Goal: Task Accomplishment & Management: Use online tool/utility

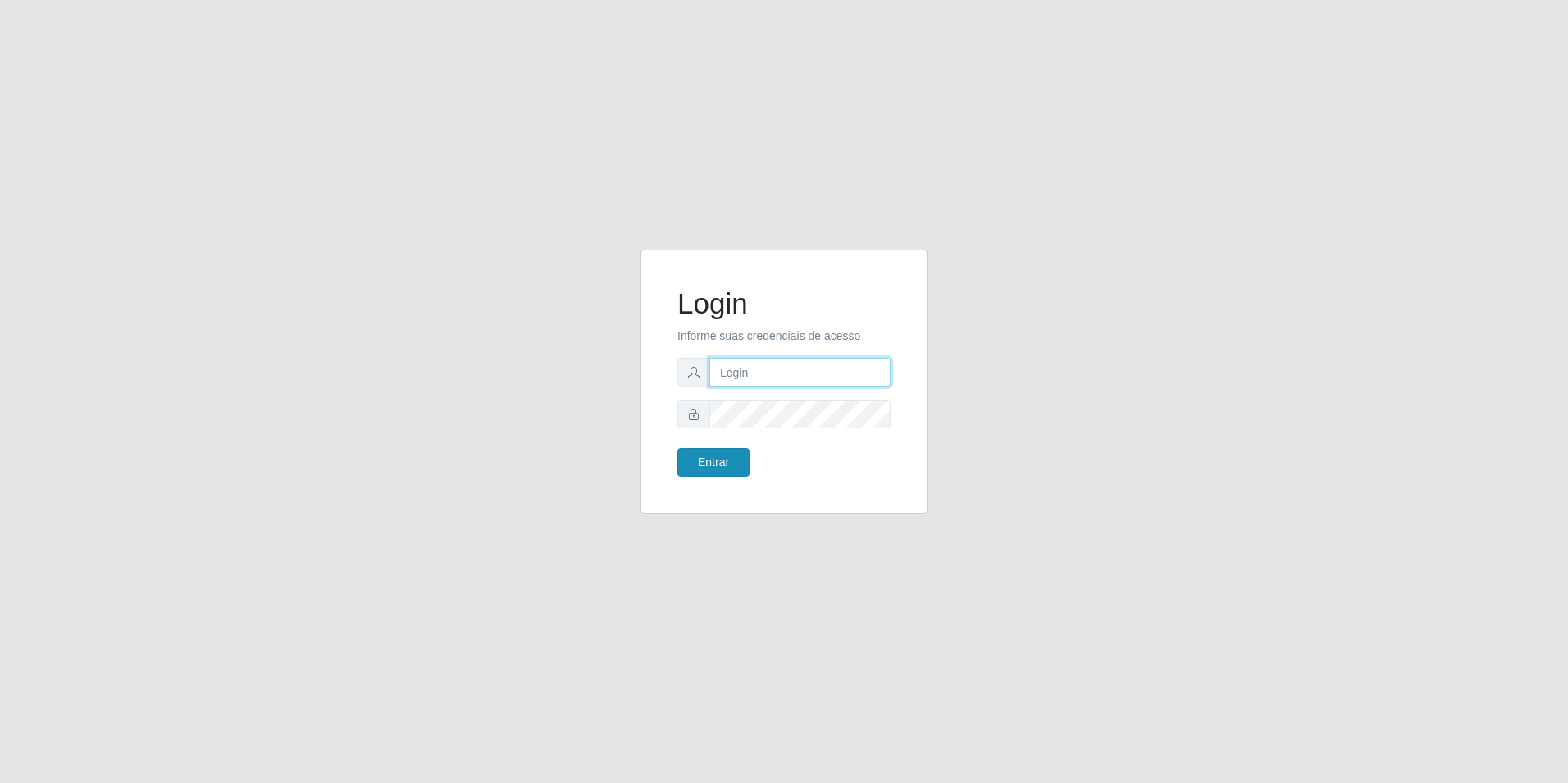
type input "[EMAIL_ADDRESS][DOMAIN_NAME]"
click at [741, 455] on button "Entrar" at bounding box center [714, 462] width 72 height 29
click at [727, 456] on button "Entrar" at bounding box center [714, 462] width 72 height 29
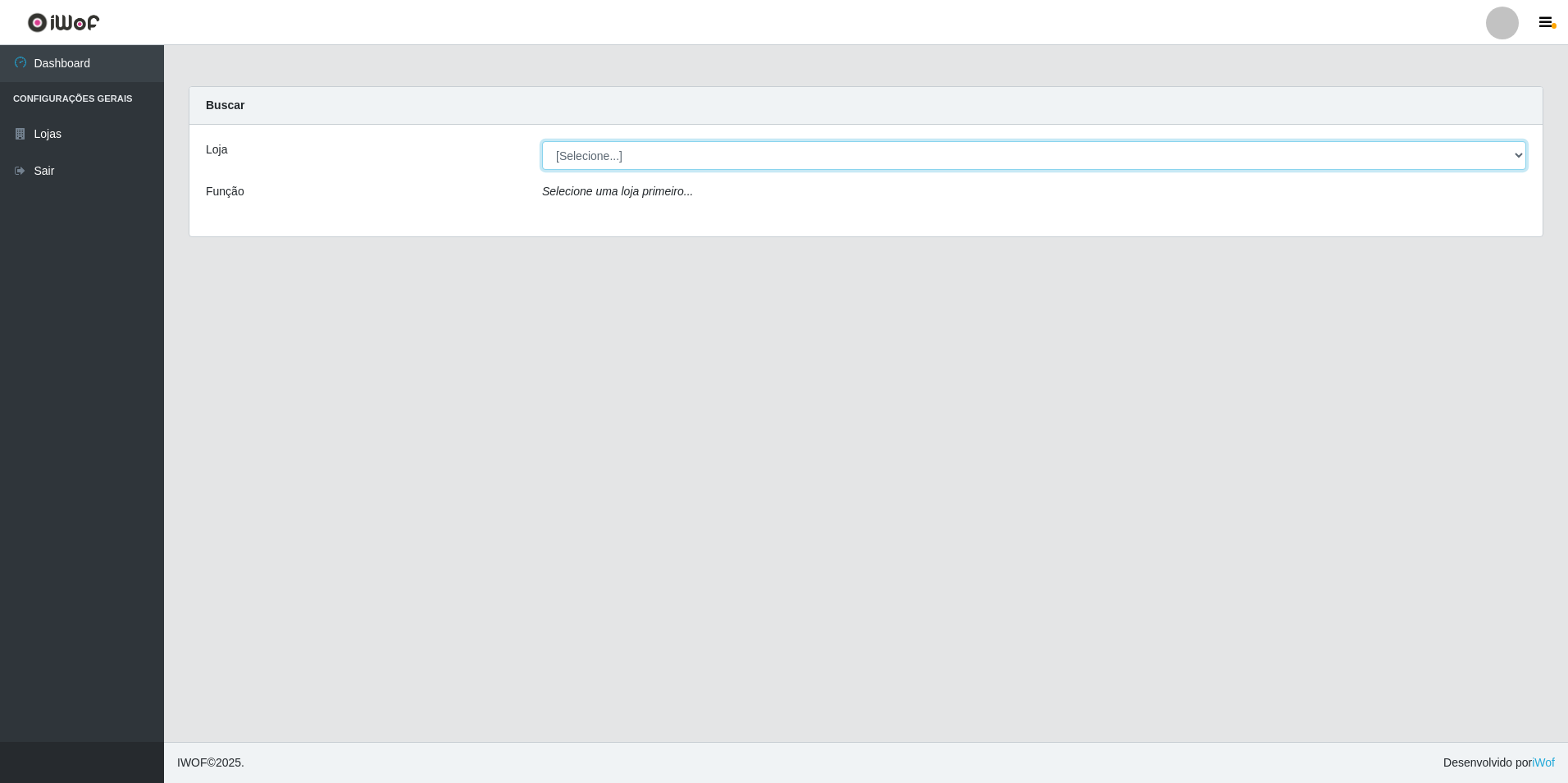
click at [797, 163] on select "[Selecione...] Extrabom - Loja 57 Anchieta" at bounding box center [1034, 155] width 984 height 29
select select "470"
click at [542, 141] on select "[Selecione...] Extrabom - Loja 57 Anchieta" at bounding box center [1034, 155] width 984 height 29
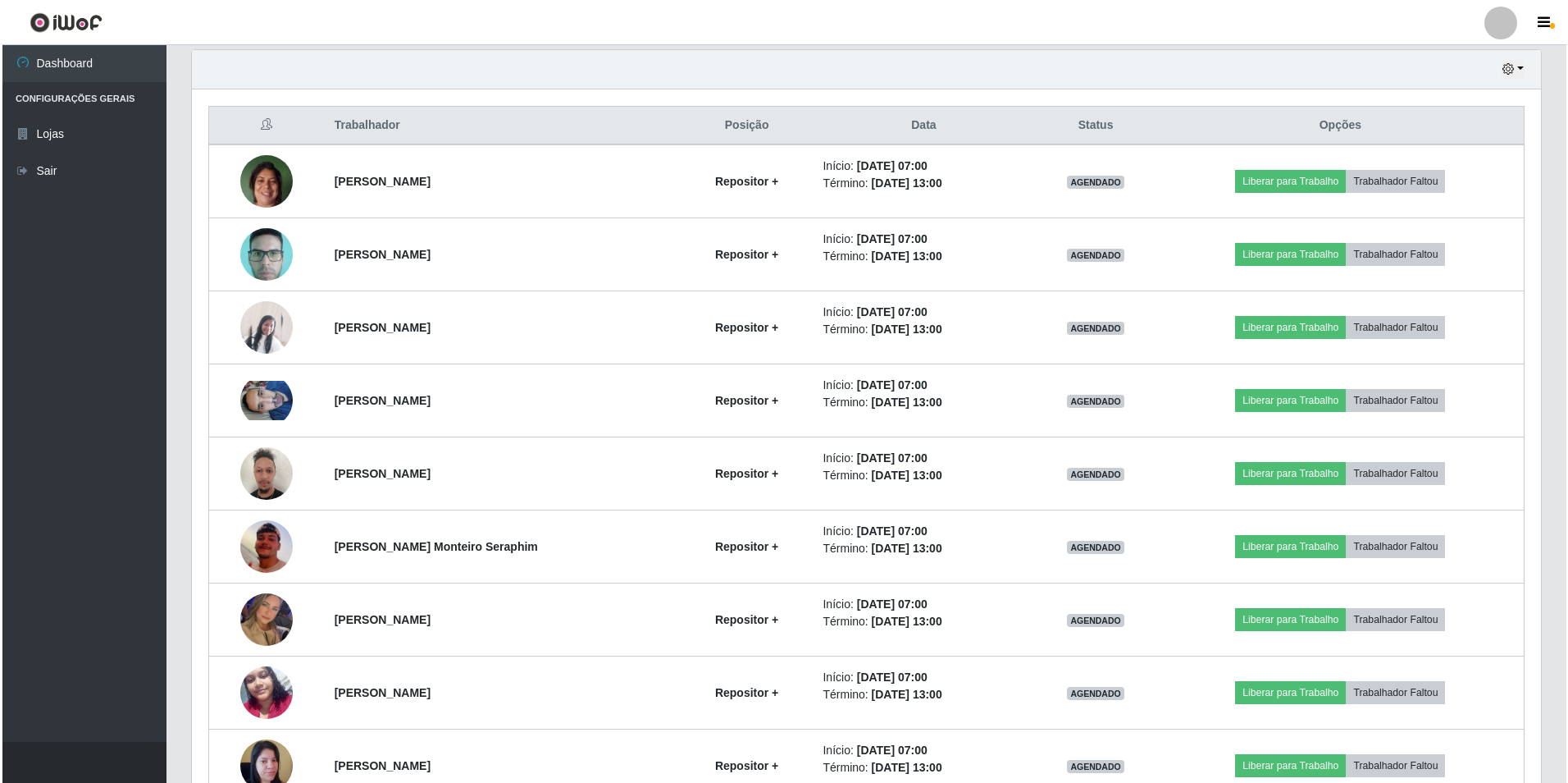
scroll to position [672, 0]
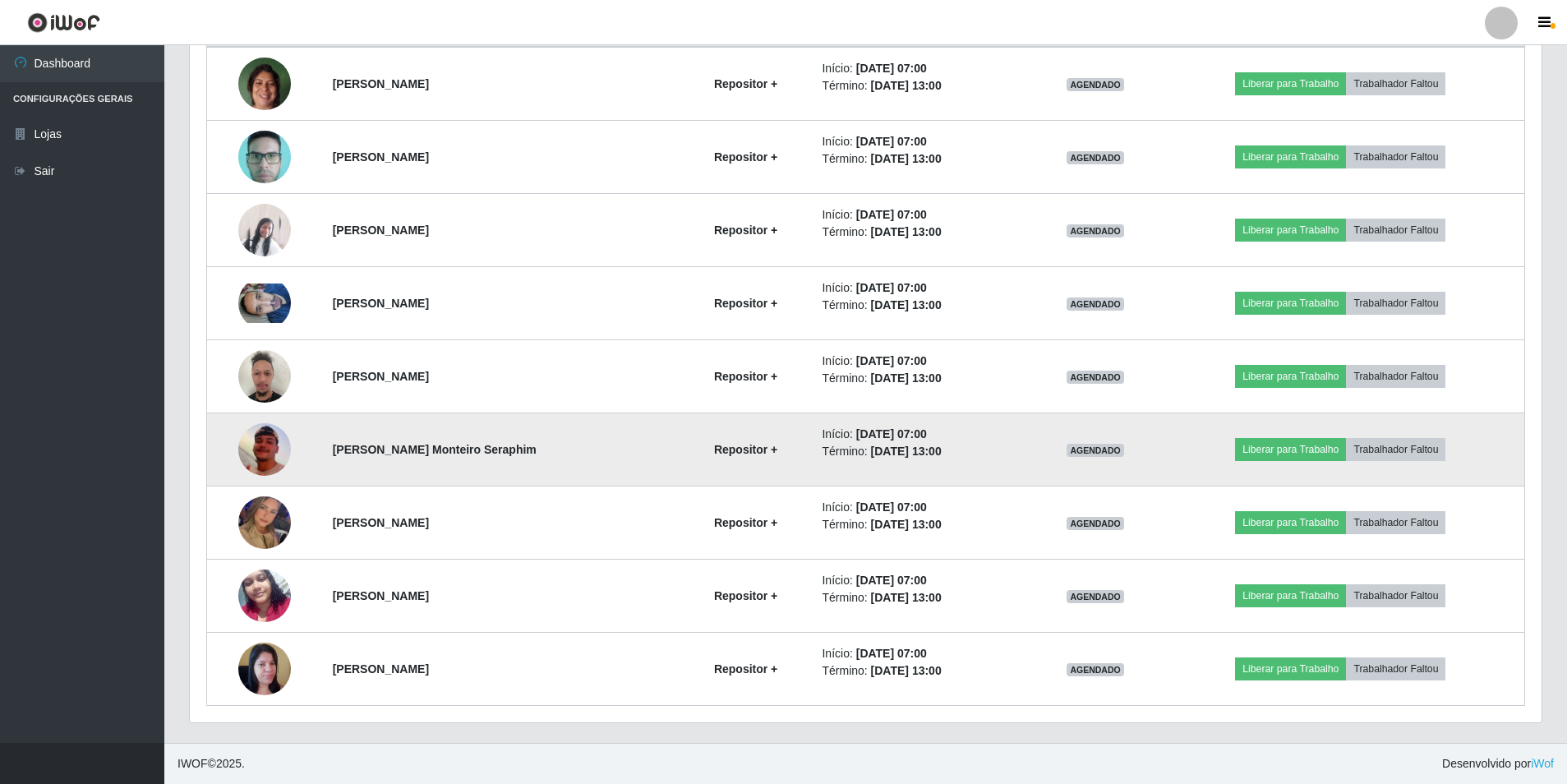
click at [267, 444] on img at bounding box center [265, 449] width 53 height 94
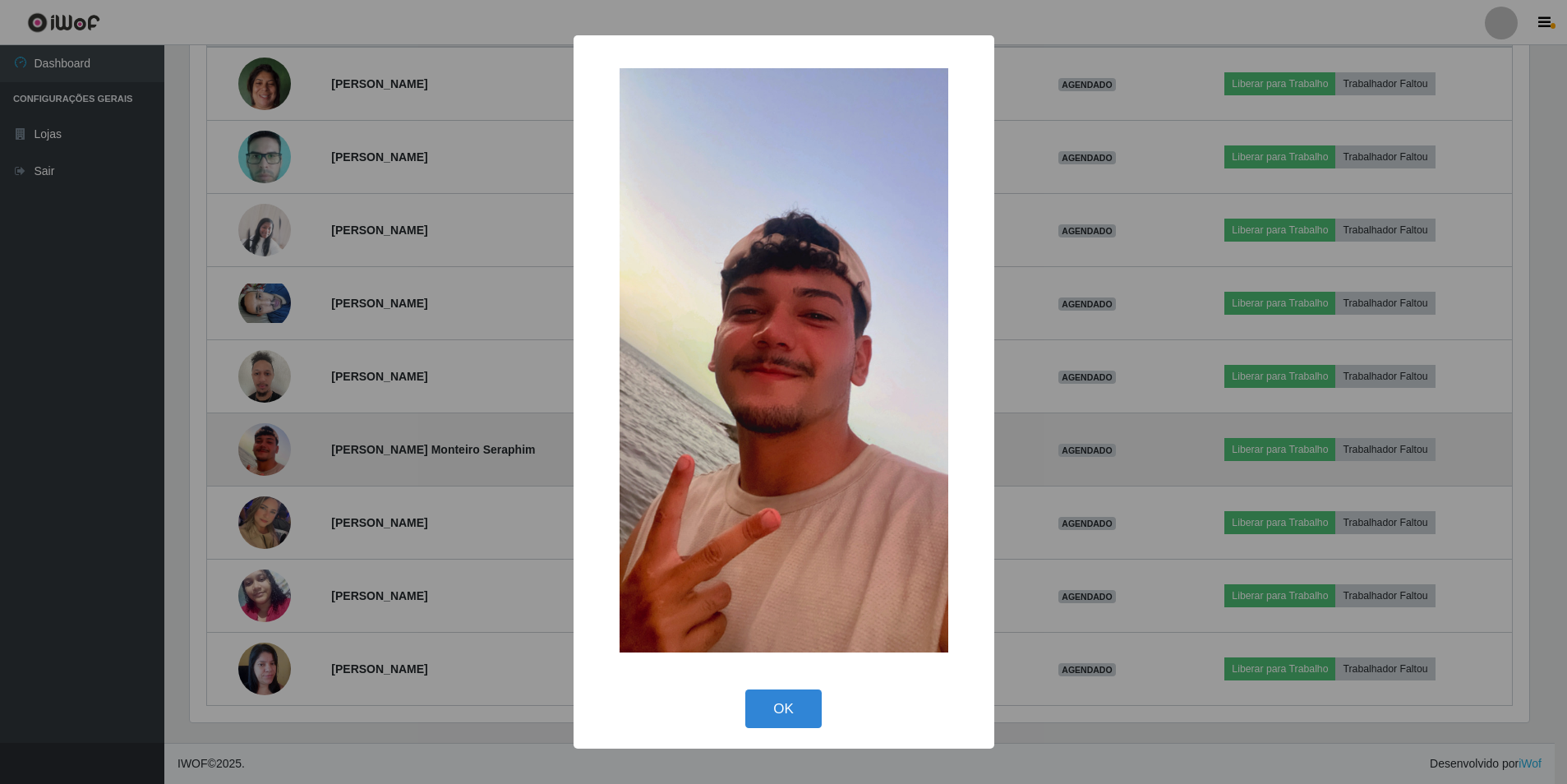
scroll to position [341, 1344]
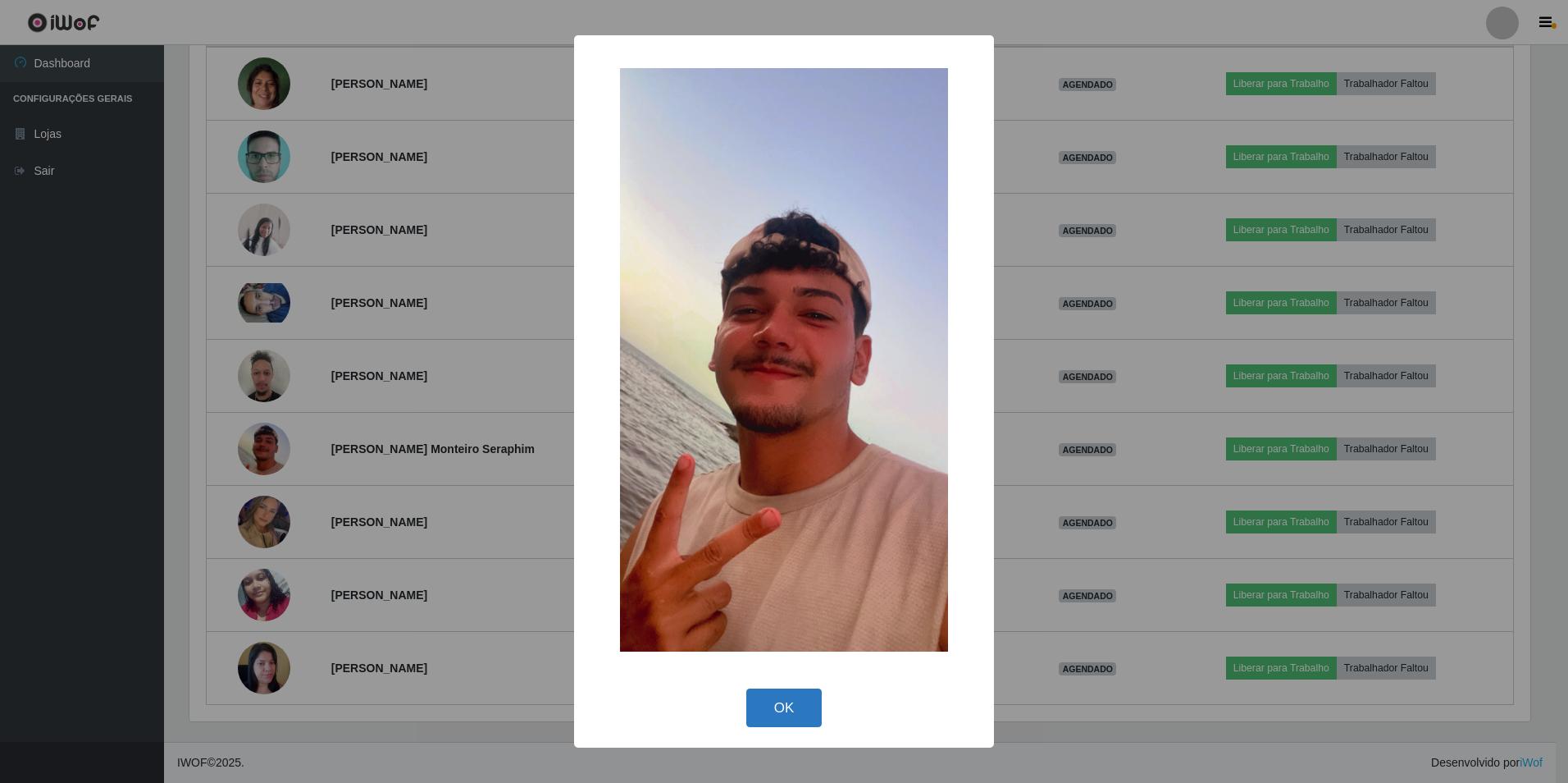
click at [769, 718] on button "OK" at bounding box center [784, 707] width 76 height 39
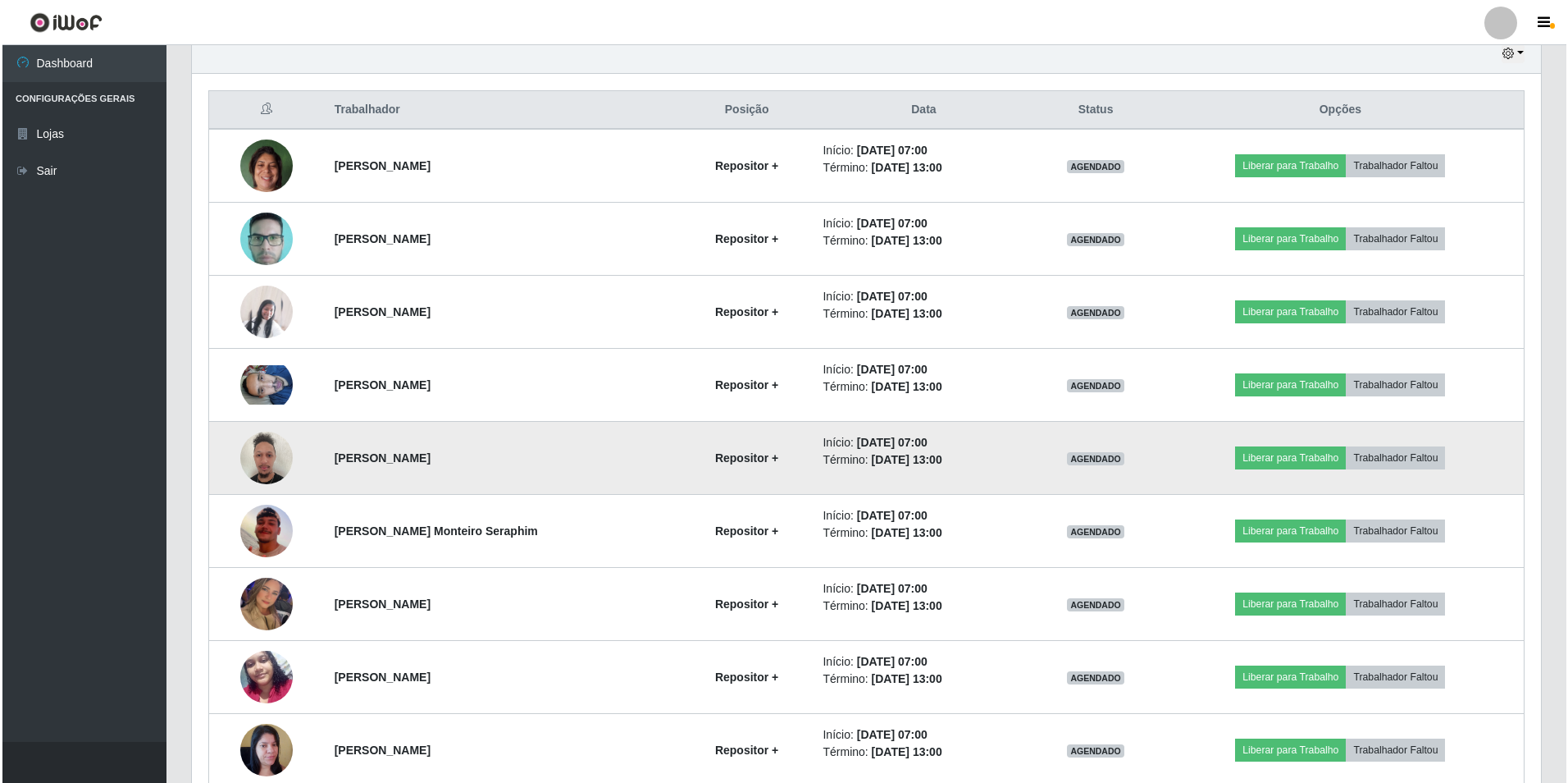
scroll to position [672, 0]
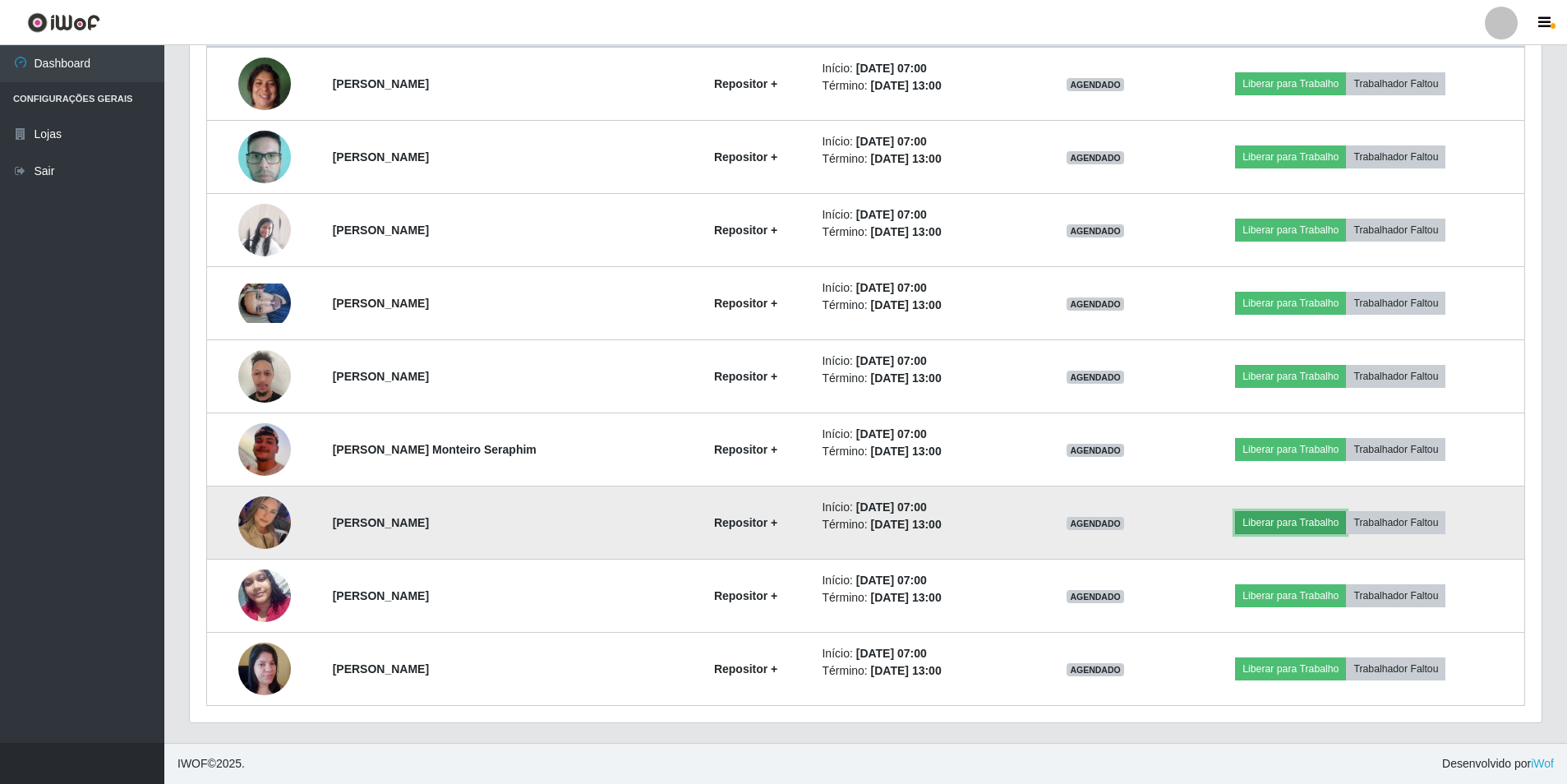
click at [1288, 522] on button "Liberar para Trabalho" at bounding box center [1290, 522] width 111 height 23
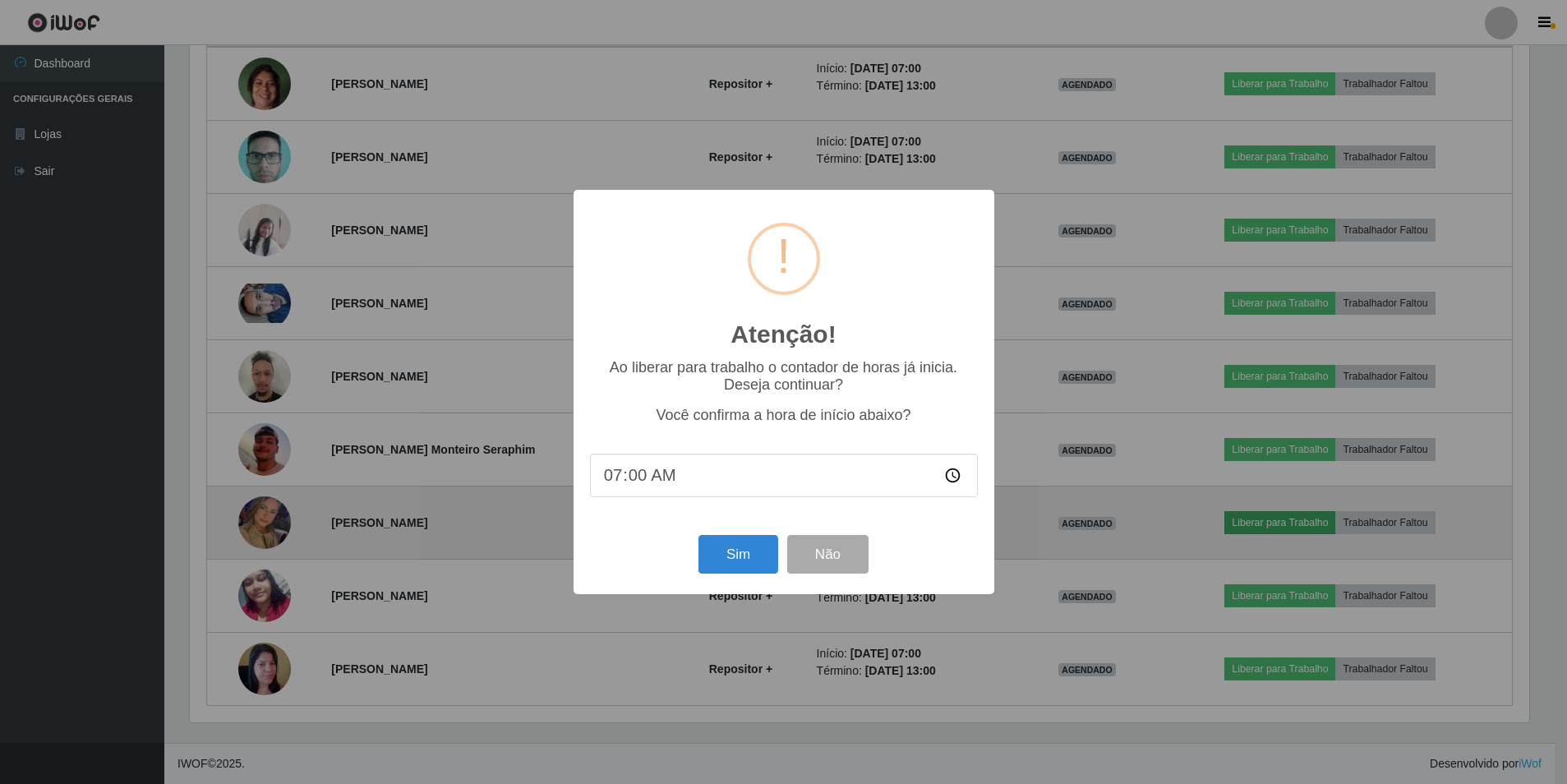
scroll to position [341, 1344]
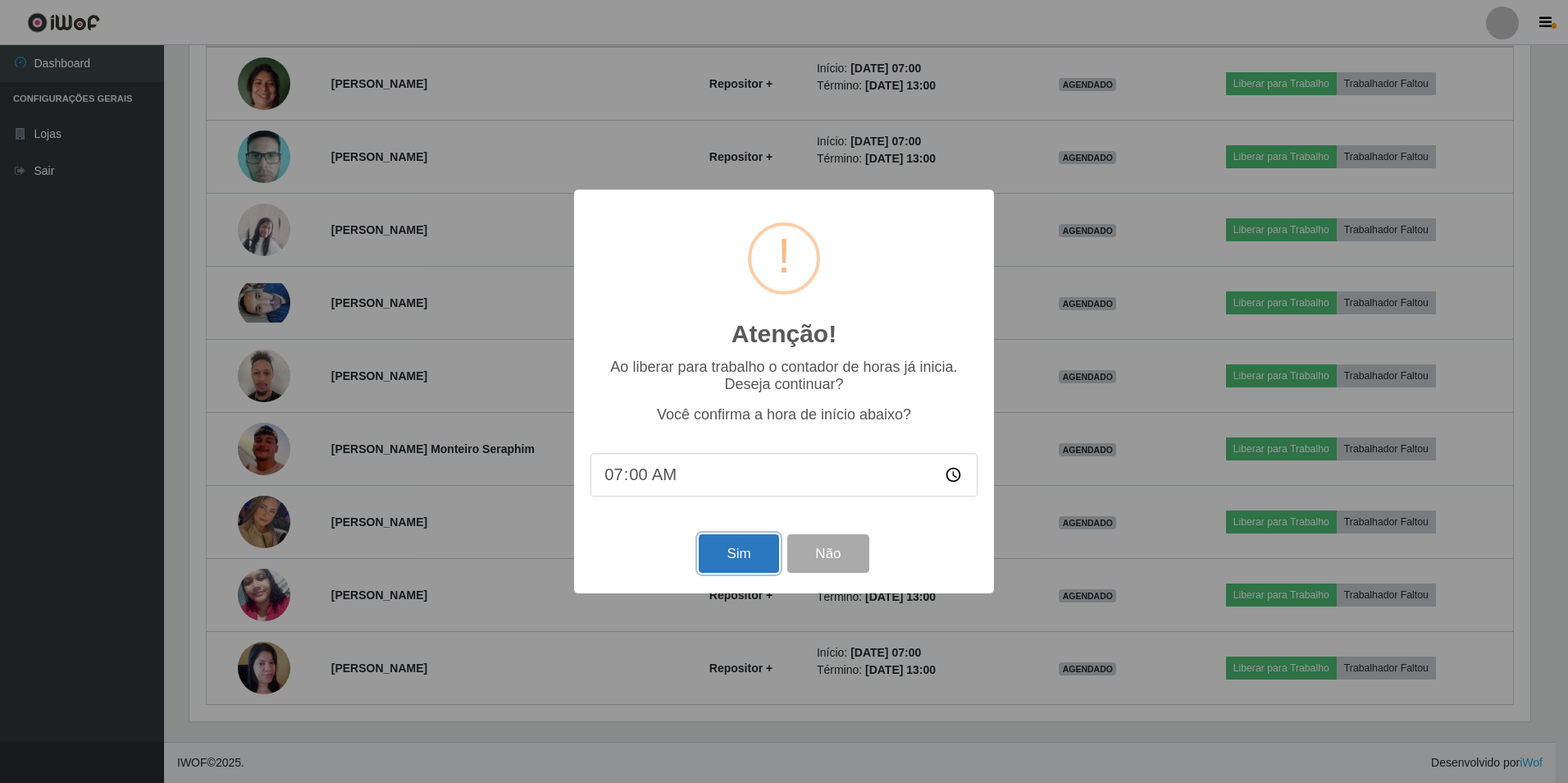
click at [719, 563] on button "Sim" at bounding box center [738, 553] width 80 height 39
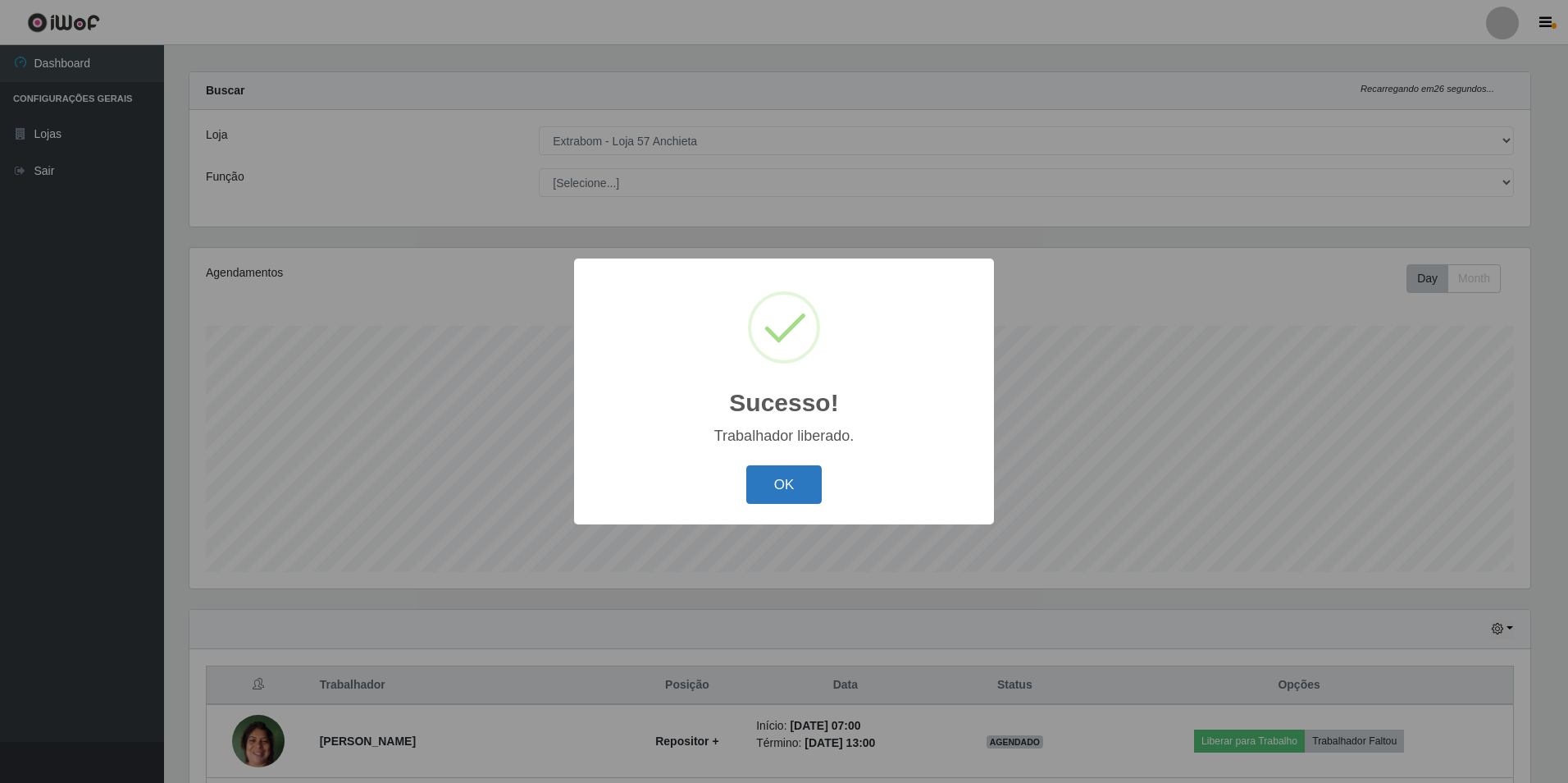
click at [784, 492] on button "OK" at bounding box center [784, 484] width 76 height 39
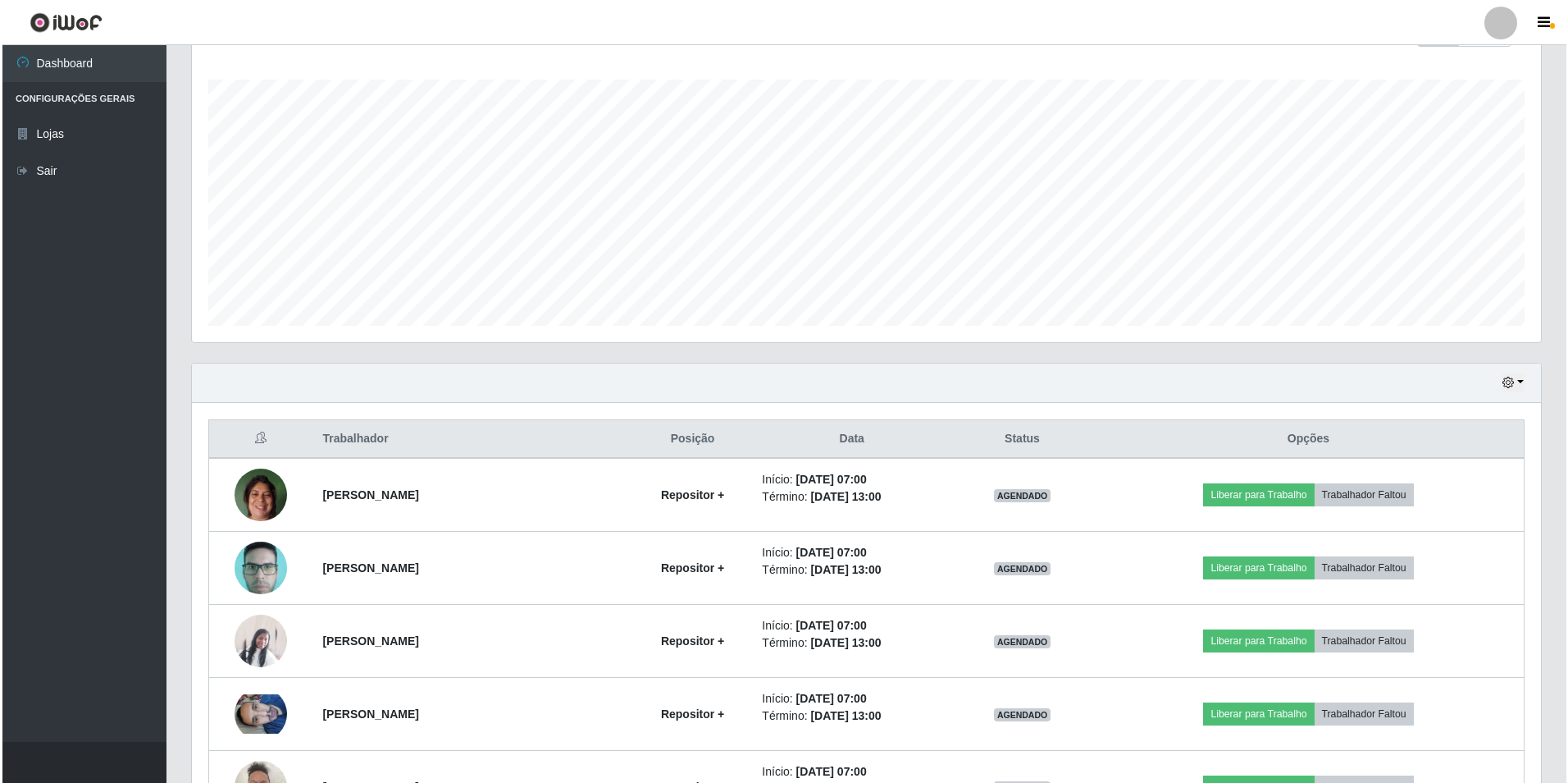
scroll to position [425, 0]
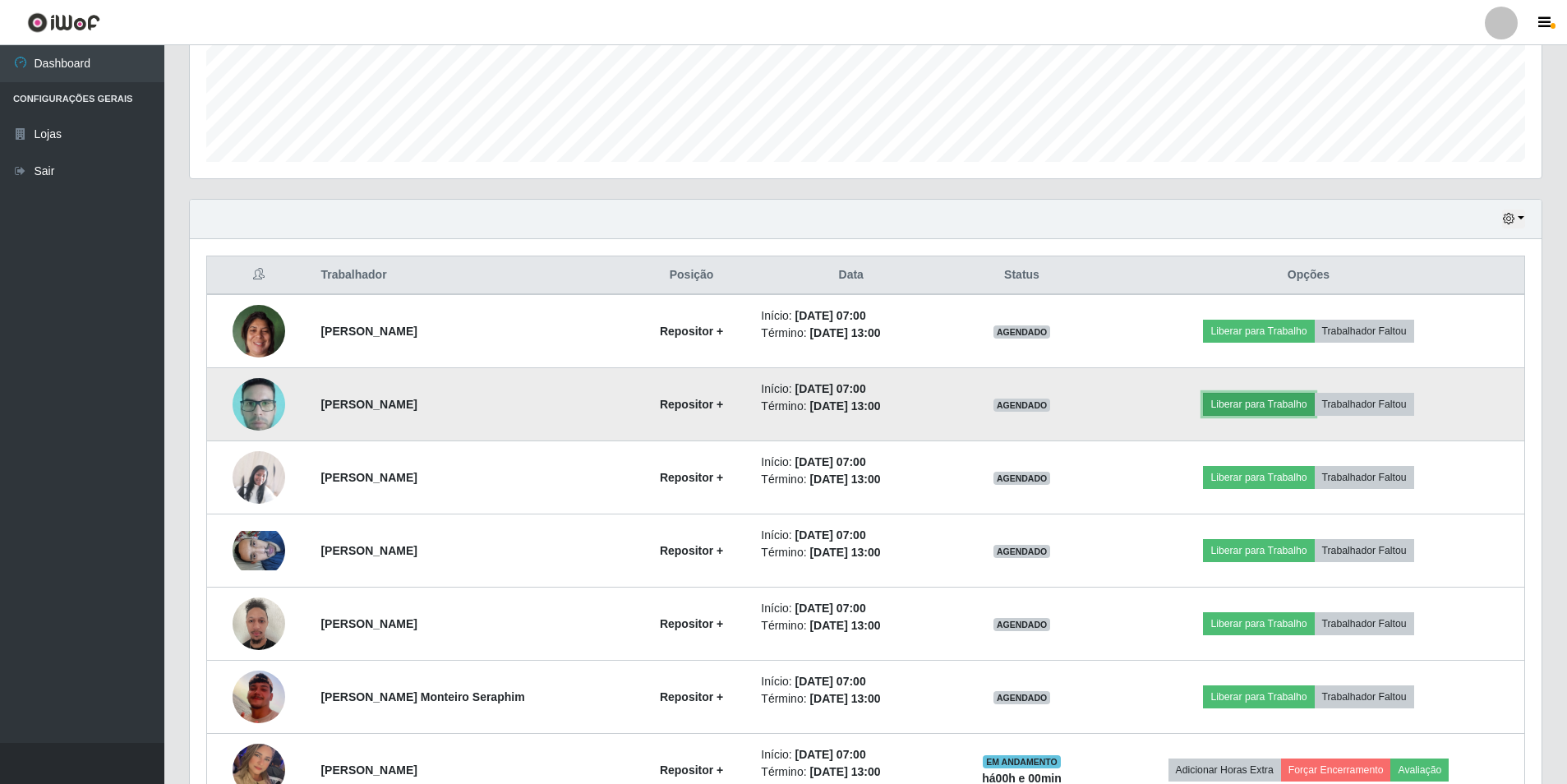
click at [1227, 399] on button "Liberar para Trabalho" at bounding box center [1258, 404] width 111 height 23
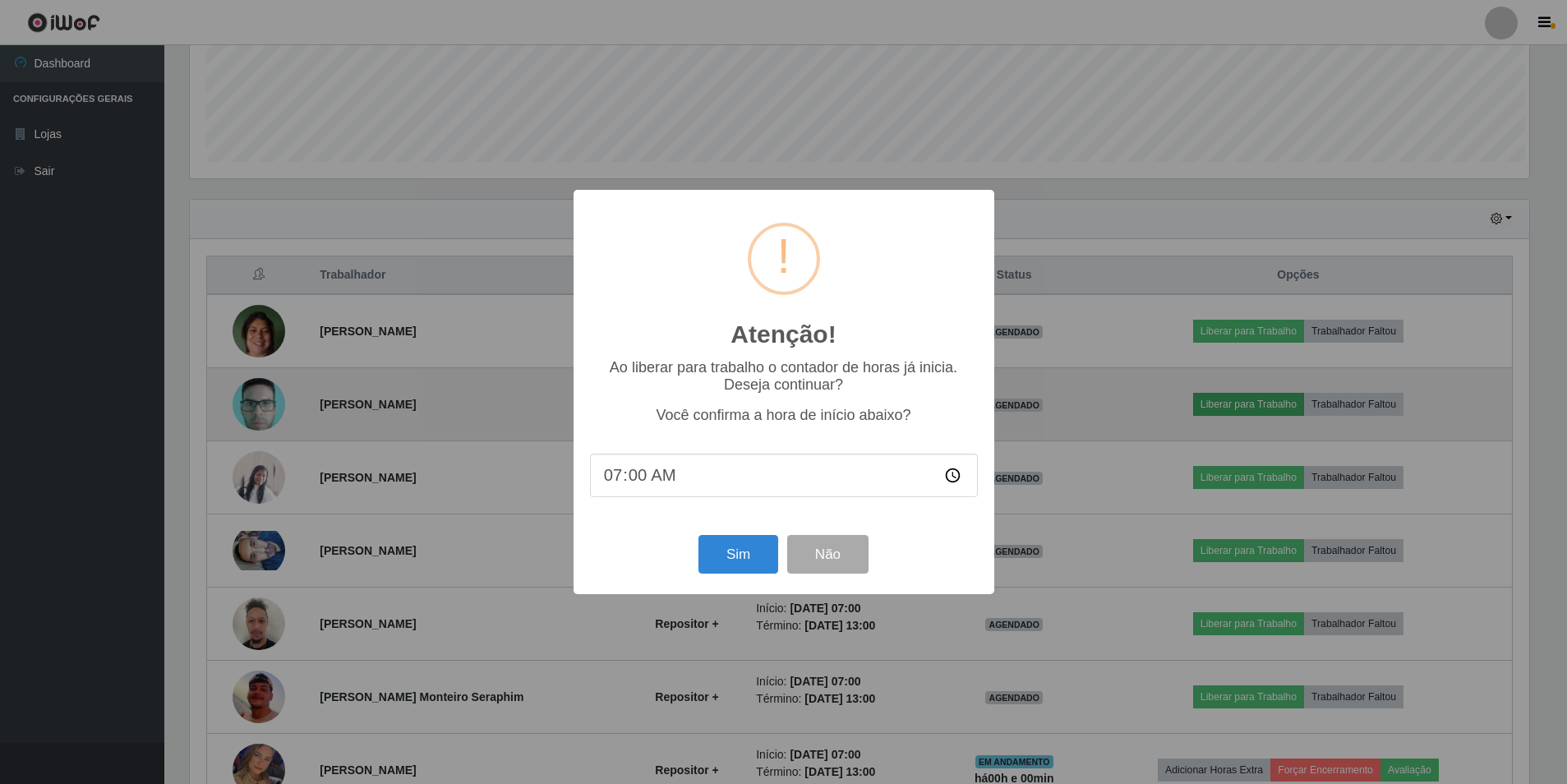
scroll to position [341, 1344]
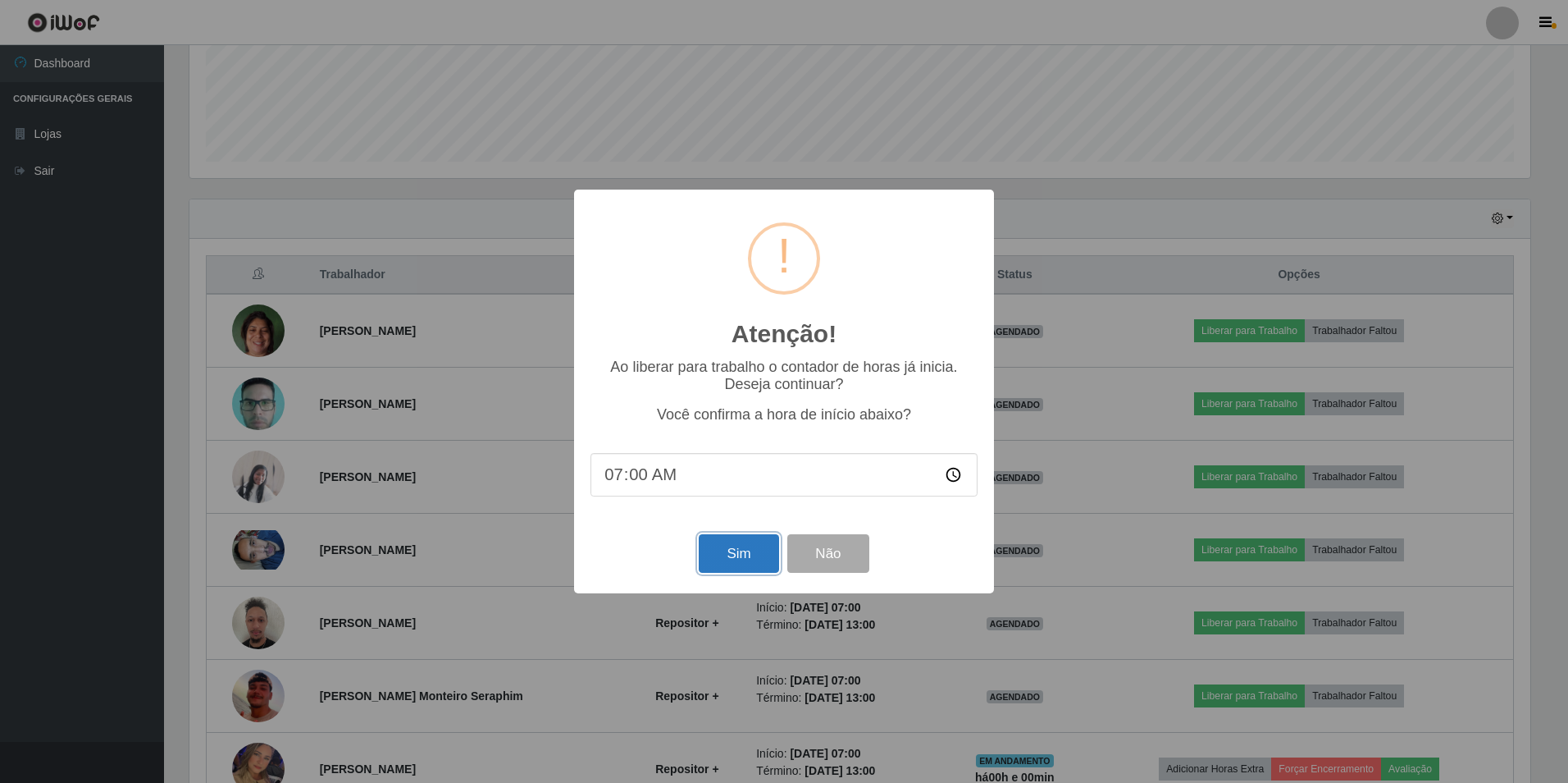
click at [735, 553] on button "Sim" at bounding box center [738, 553] width 80 height 39
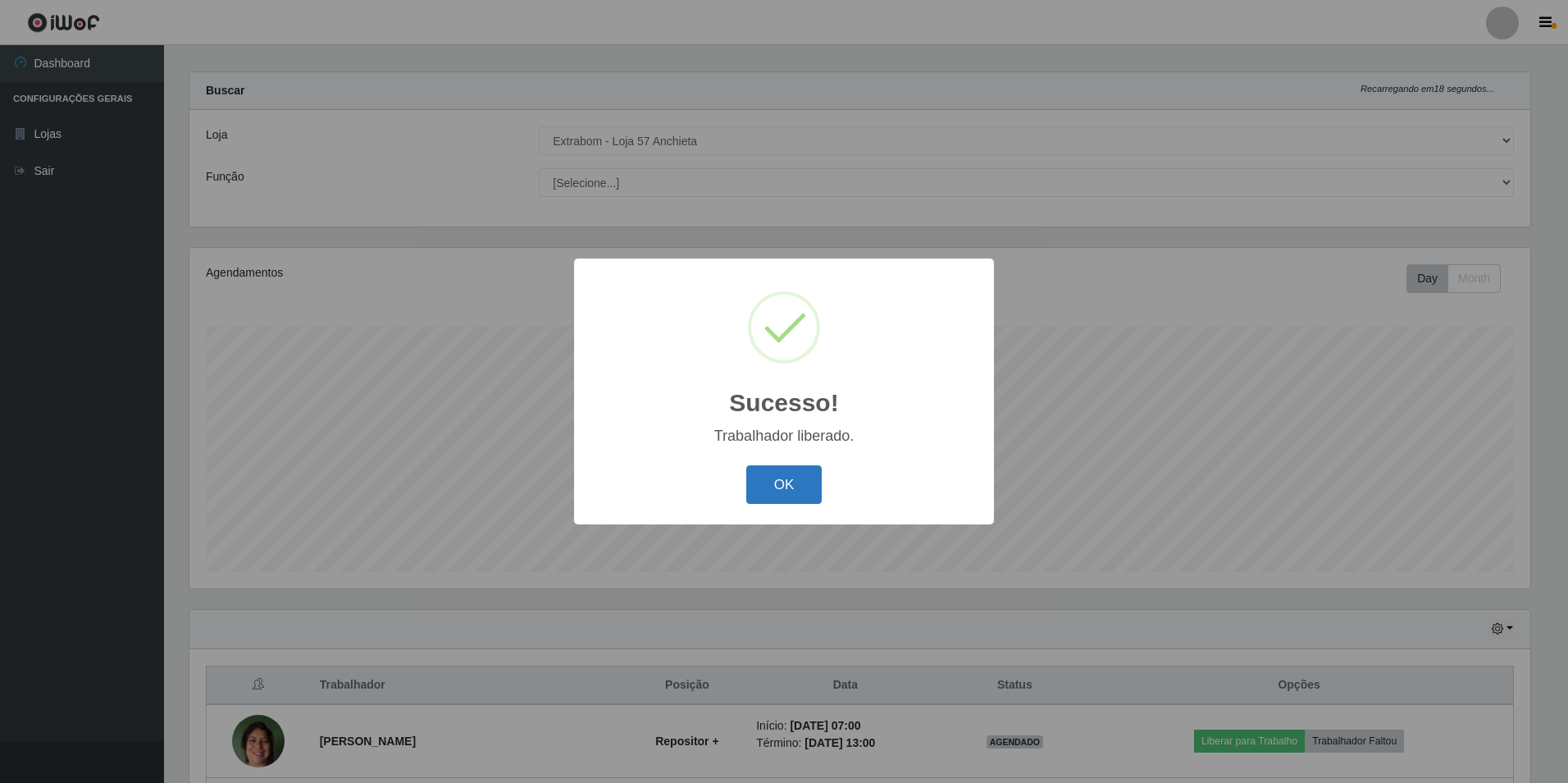
click at [794, 493] on button "OK" at bounding box center [784, 484] width 76 height 39
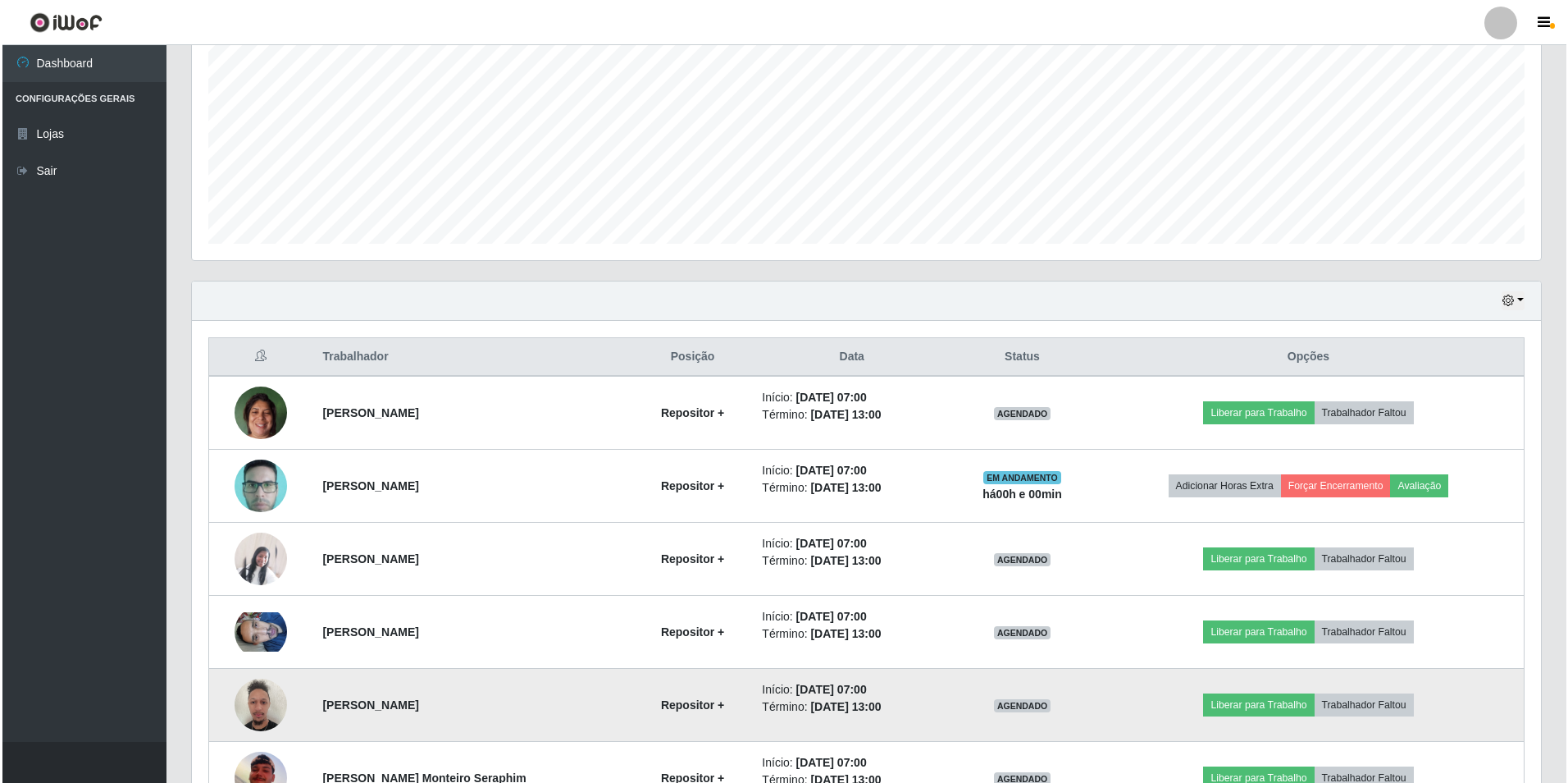
scroll to position [507, 0]
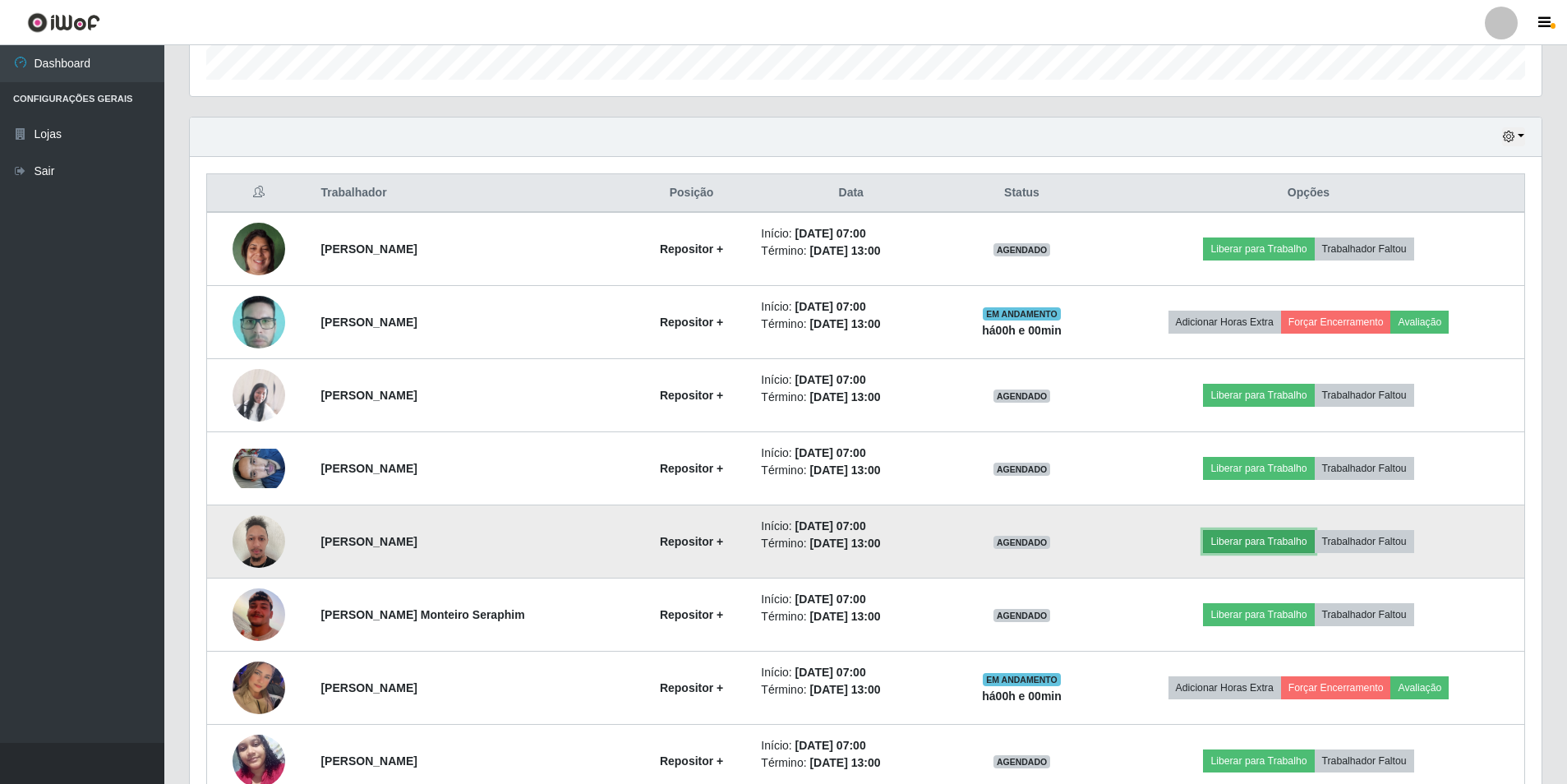
click at [1262, 541] on button "Liberar para Trabalho" at bounding box center [1258, 541] width 111 height 23
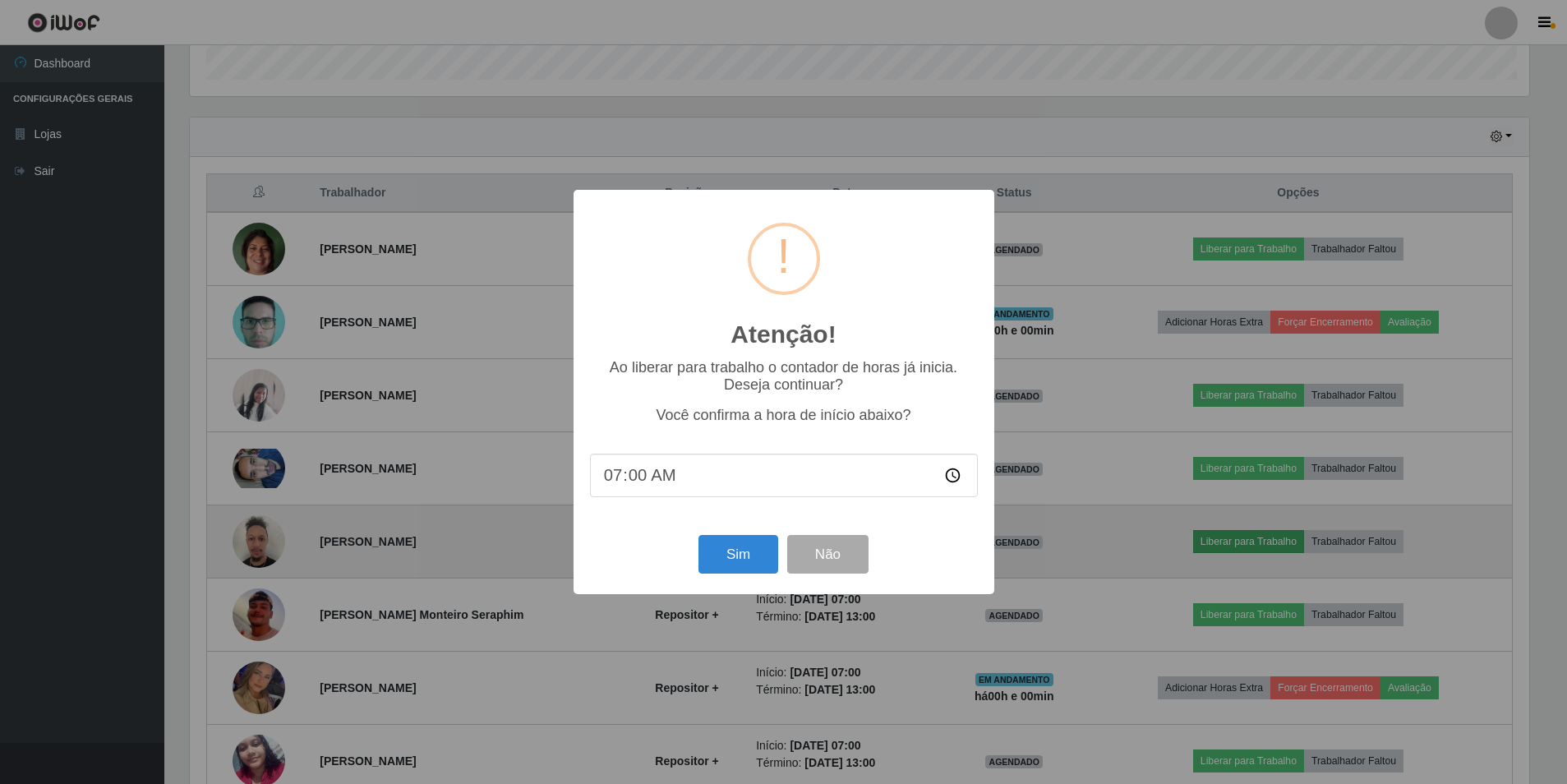
scroll to position [341, 1344]
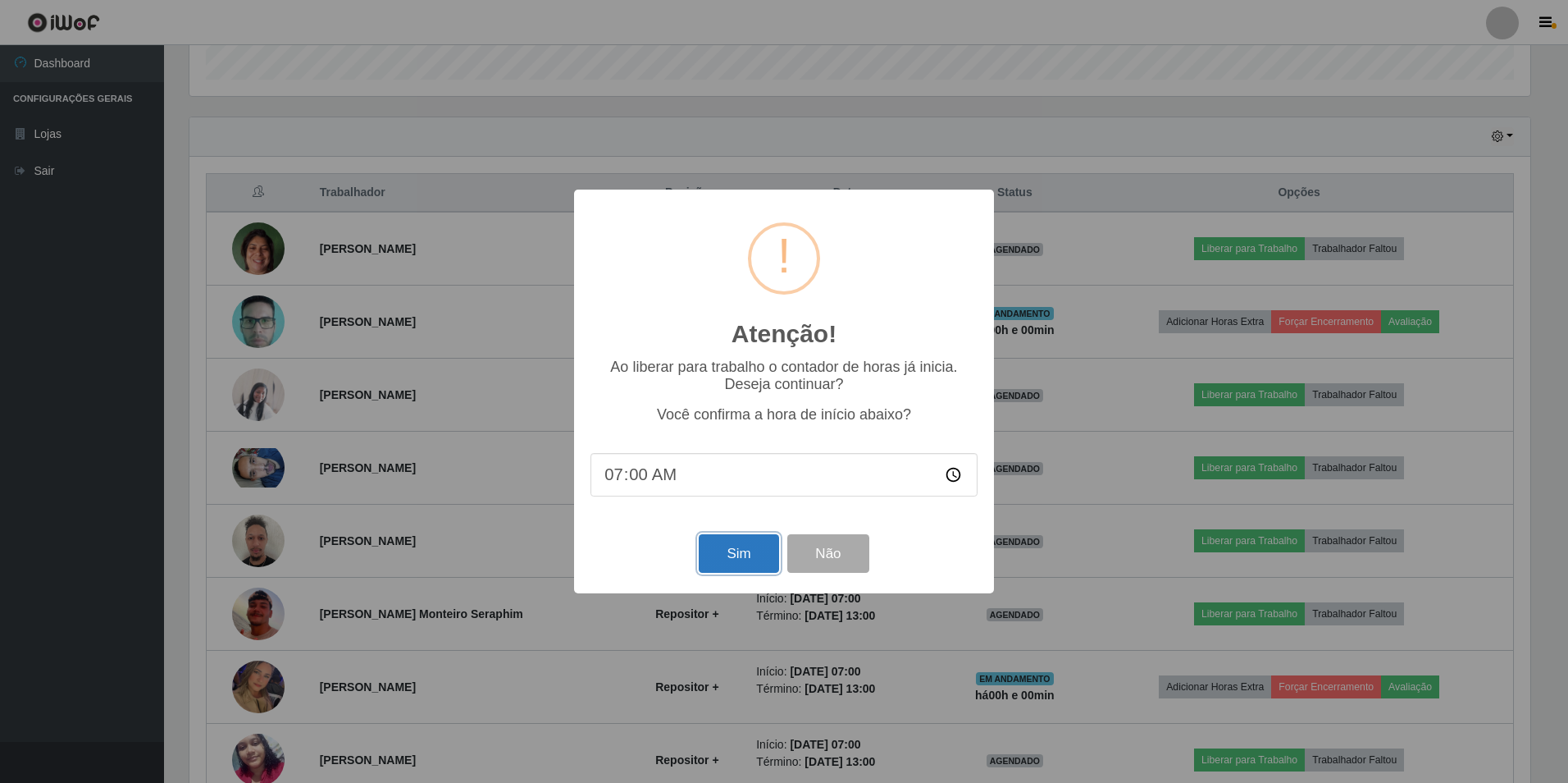
click at [751, 550] on button "Sim" at bounding box center [738, 553] width 80 height 39
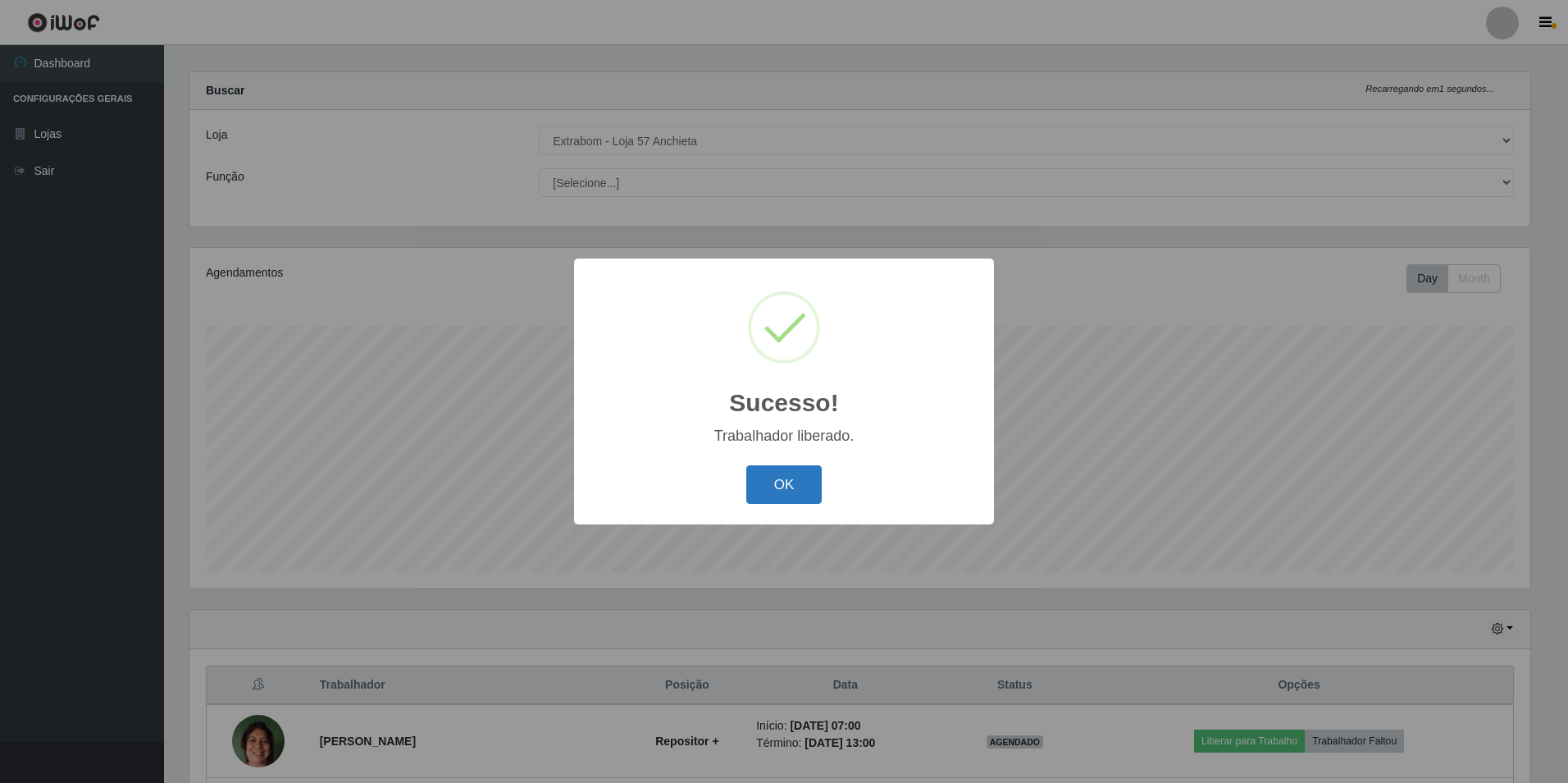
click at [774, 494] on button "OK" at bounding box center [784, 484] width 76 height 39
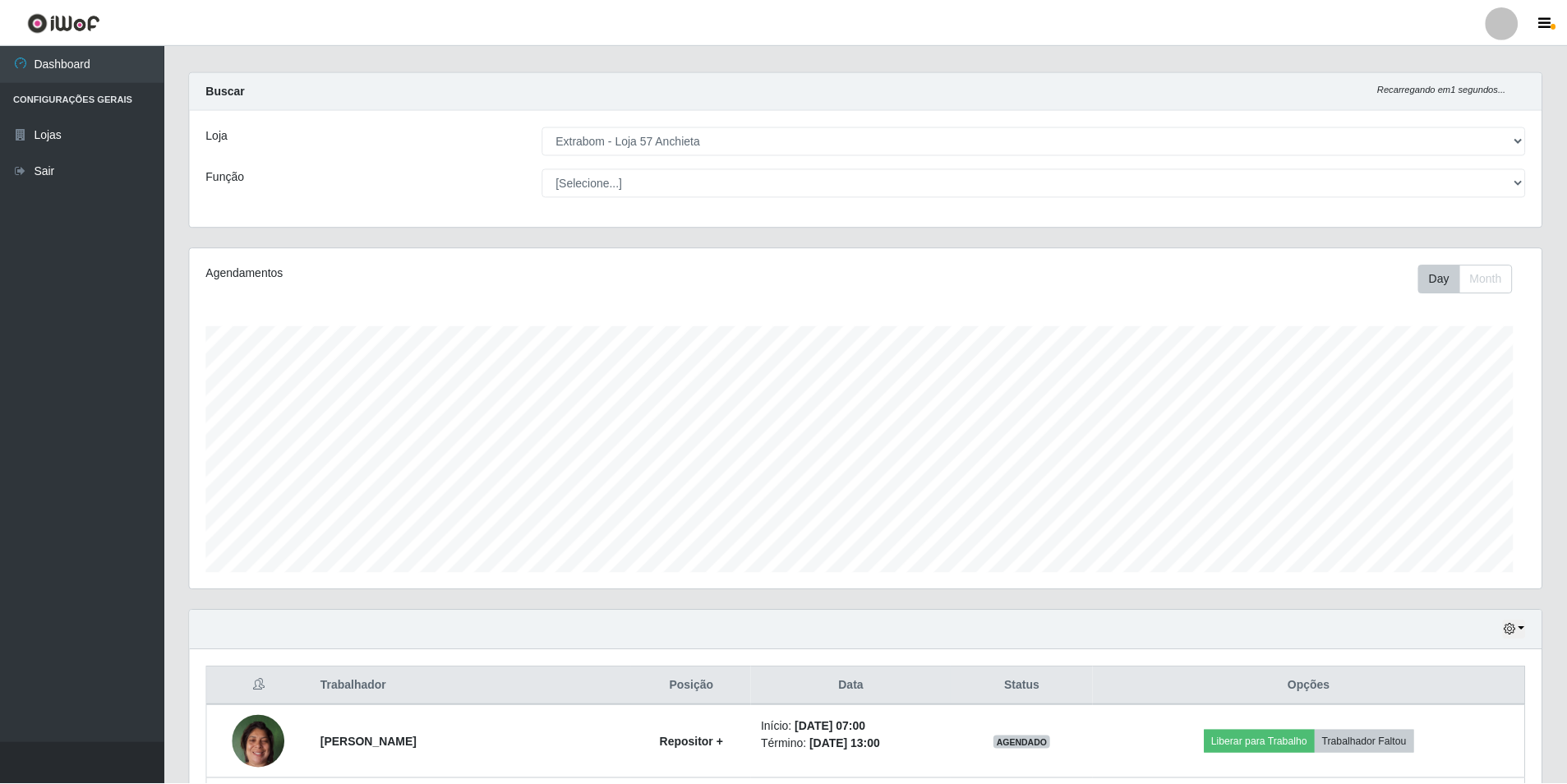
scroll to position [0, 0]
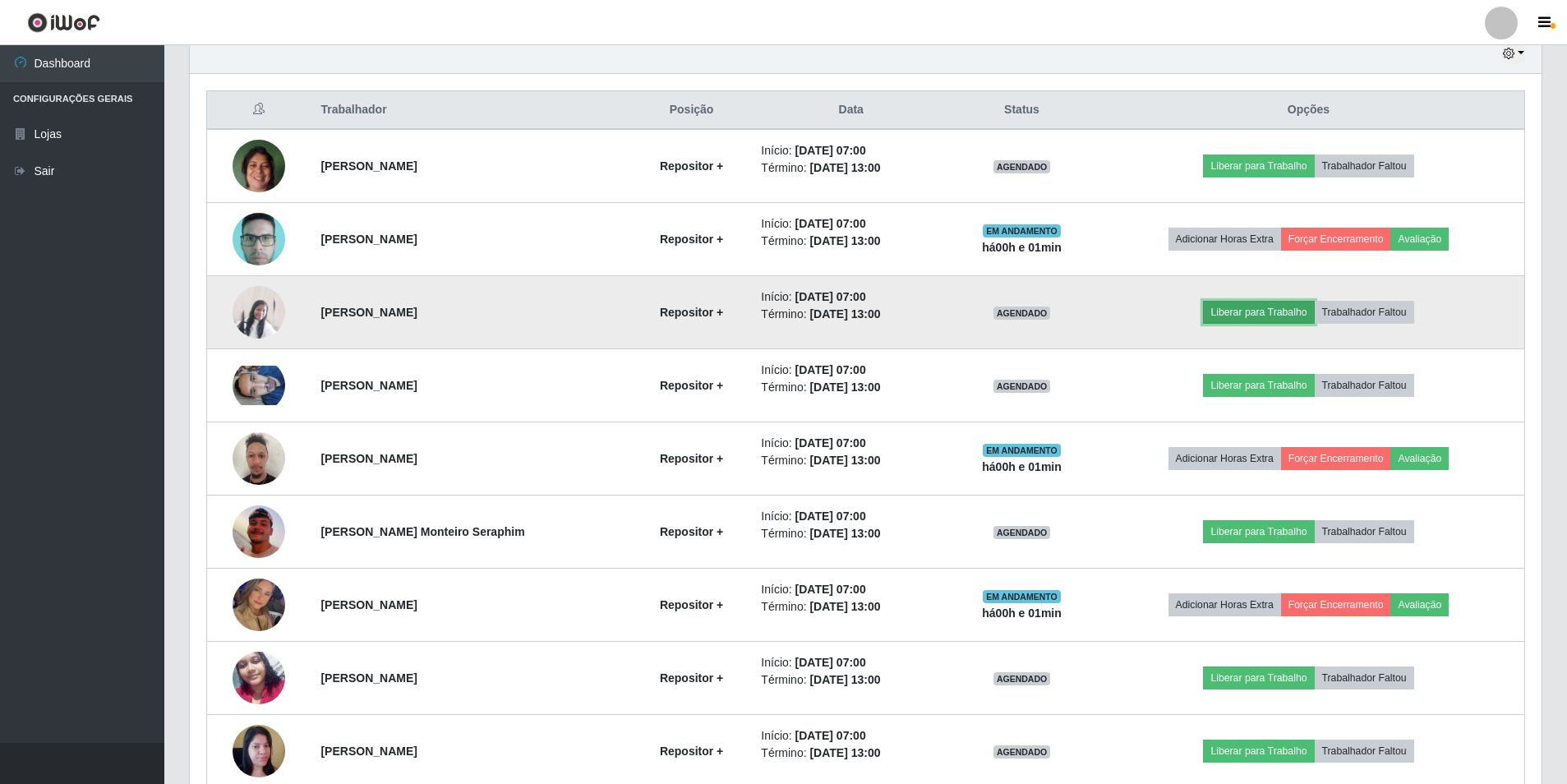
click at [1248, 315] on button "Liberar para Trabalho" at bounding box center [1258, 312] width 111 height 23
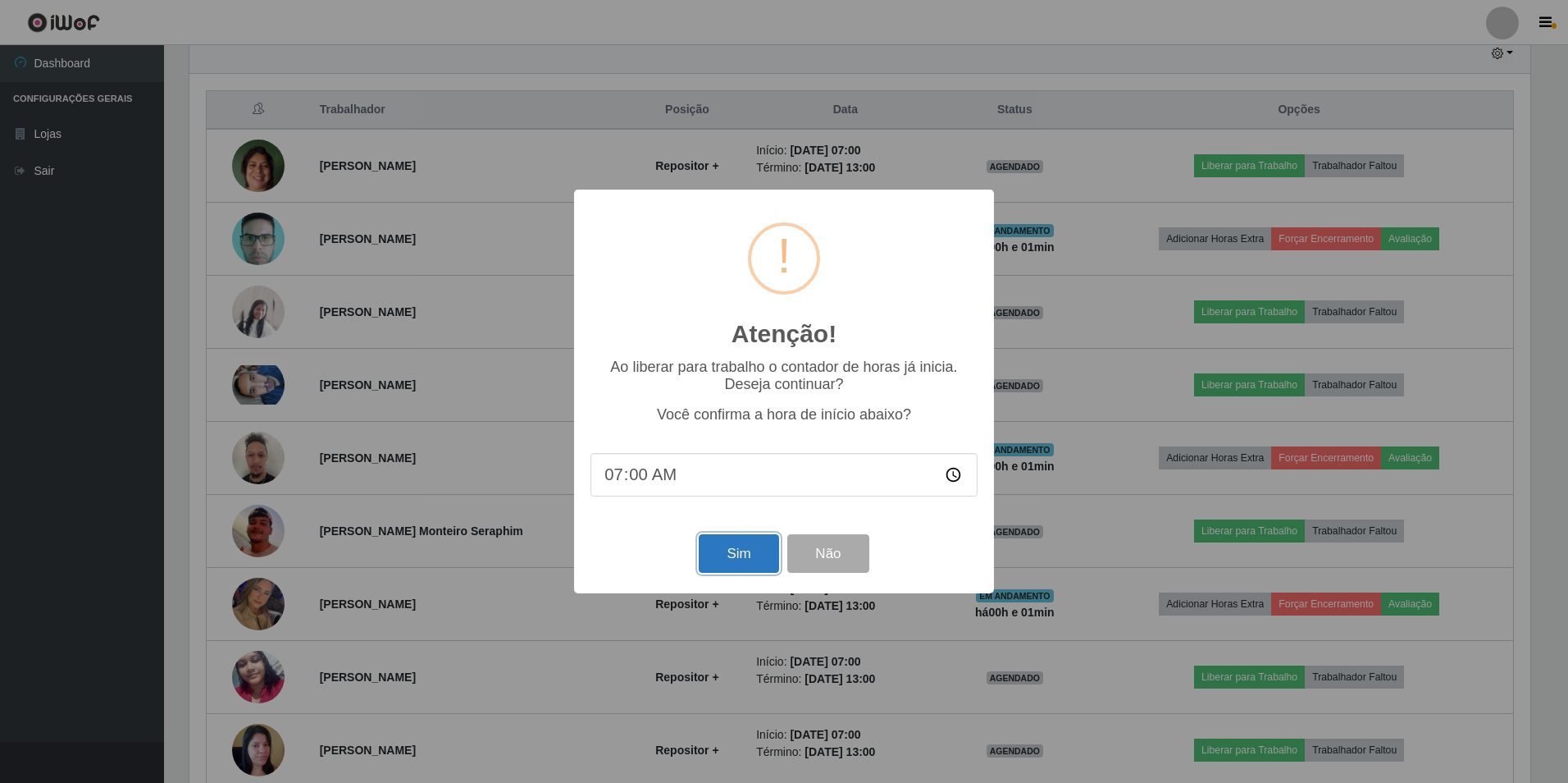
click at [730, 564] on button "Sim" at bounding box center [738, 553] width 80 height 39
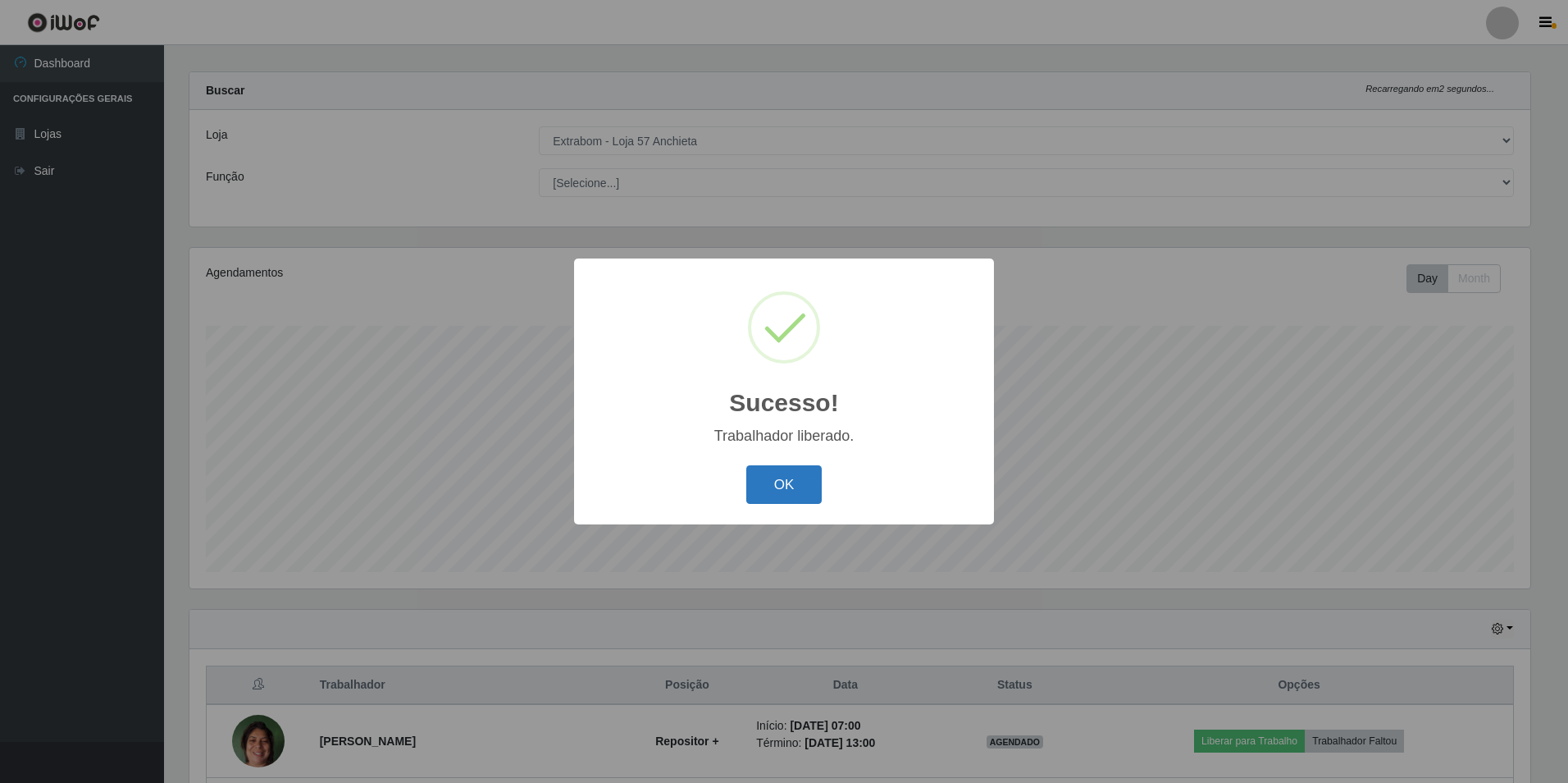
click at [761, 481] on button "OK" at bounding box center [784, 484] width 76 height 39
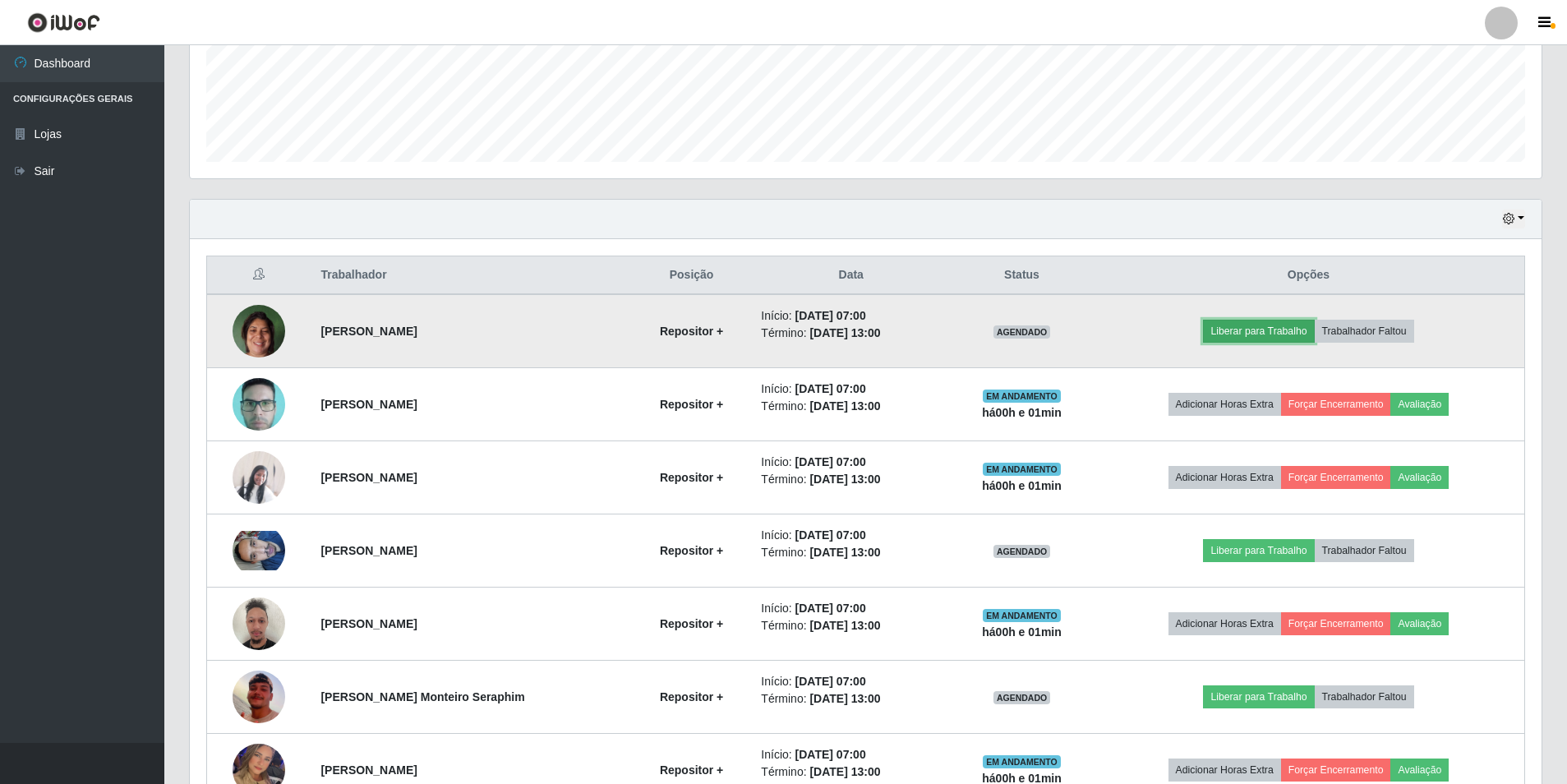
click at [1267, 331] on button "Liberar para Trabalho" at bounding box center [1258, 331] width 111 height 23
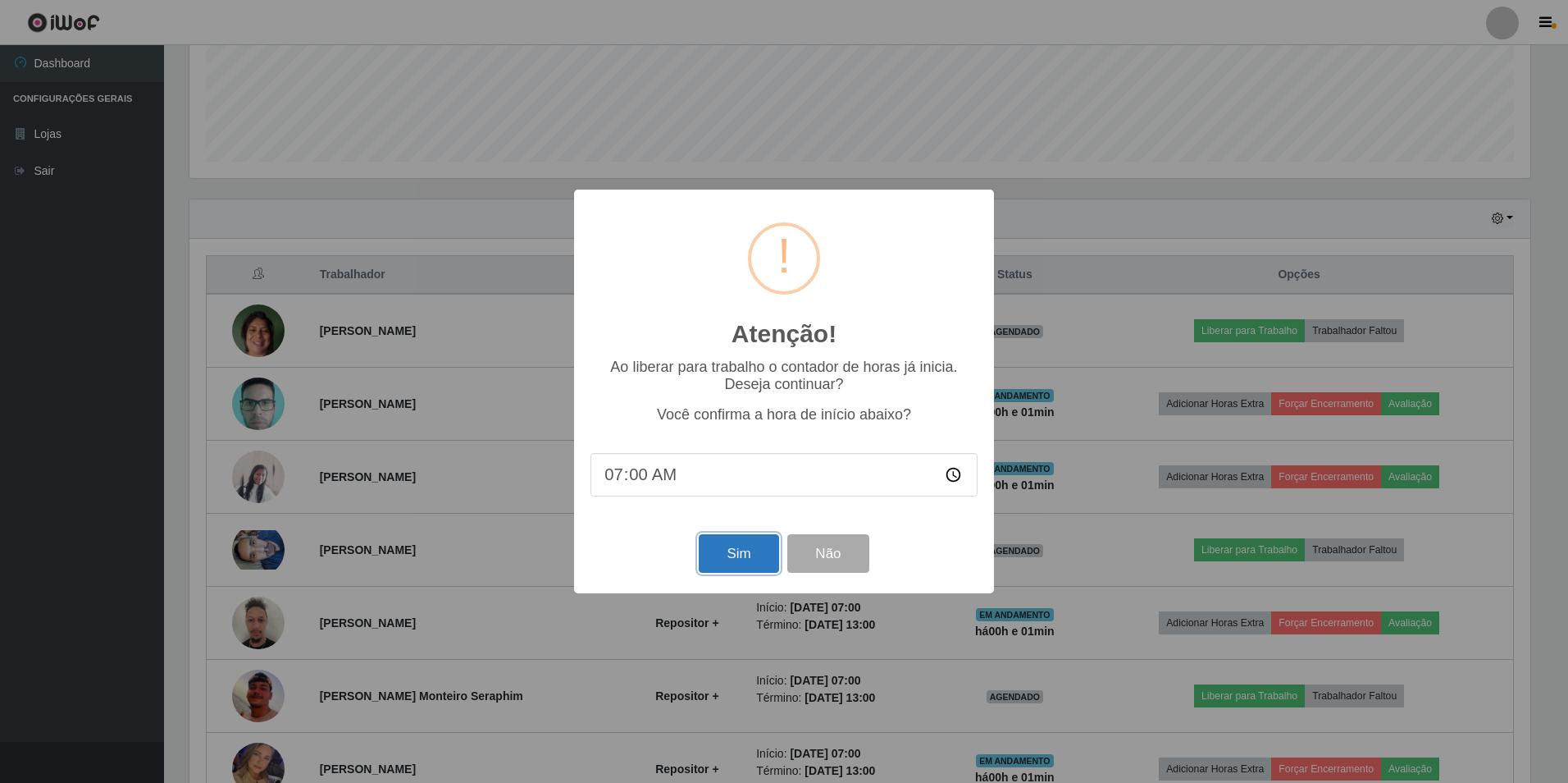
click at [751, 558] on button "Sim" at bounding box center [738, 553] width 80 height 39
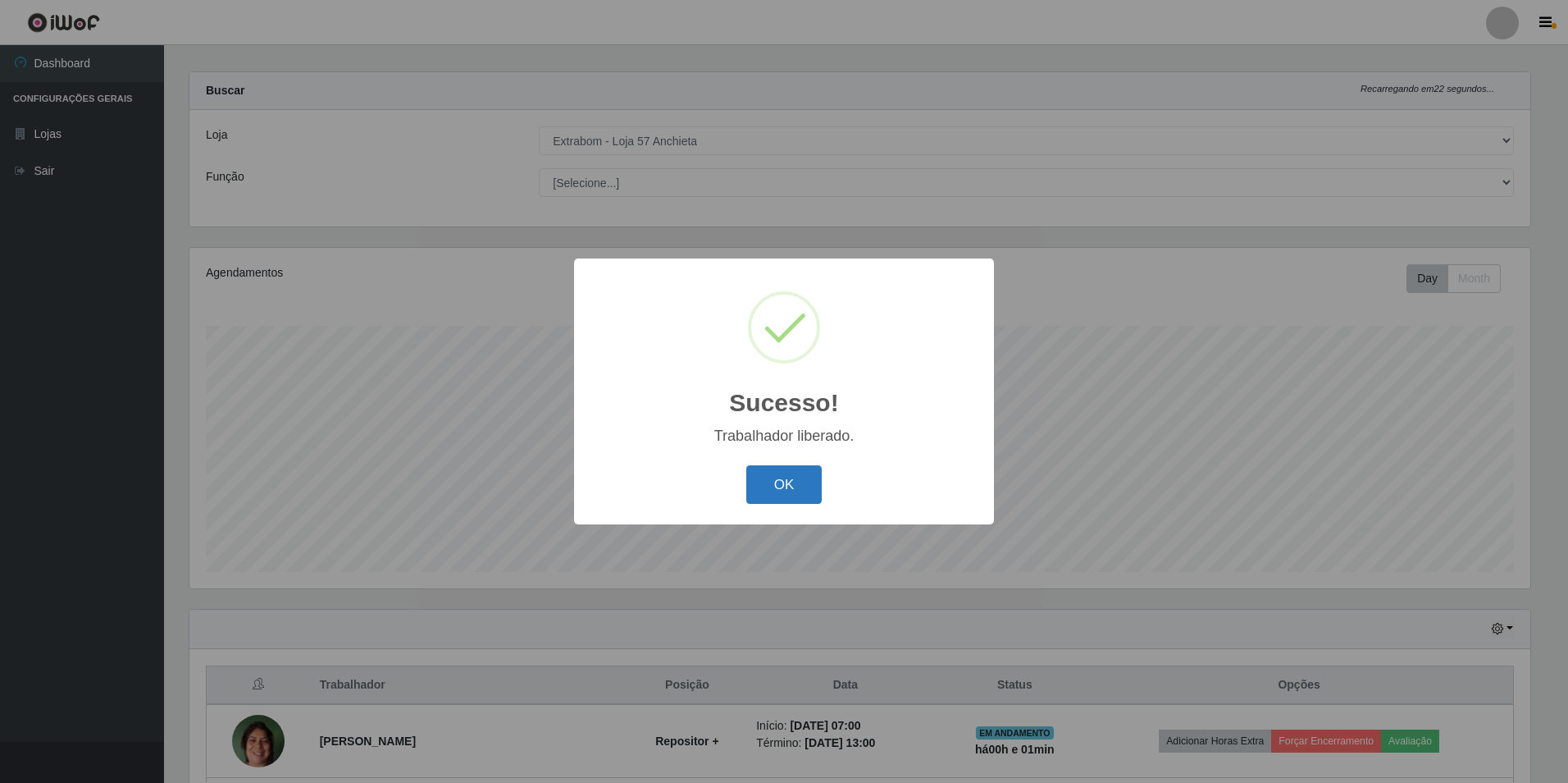
click at [760, 485] on button "OK" at bounding box center [784, 484] width 76 height 39
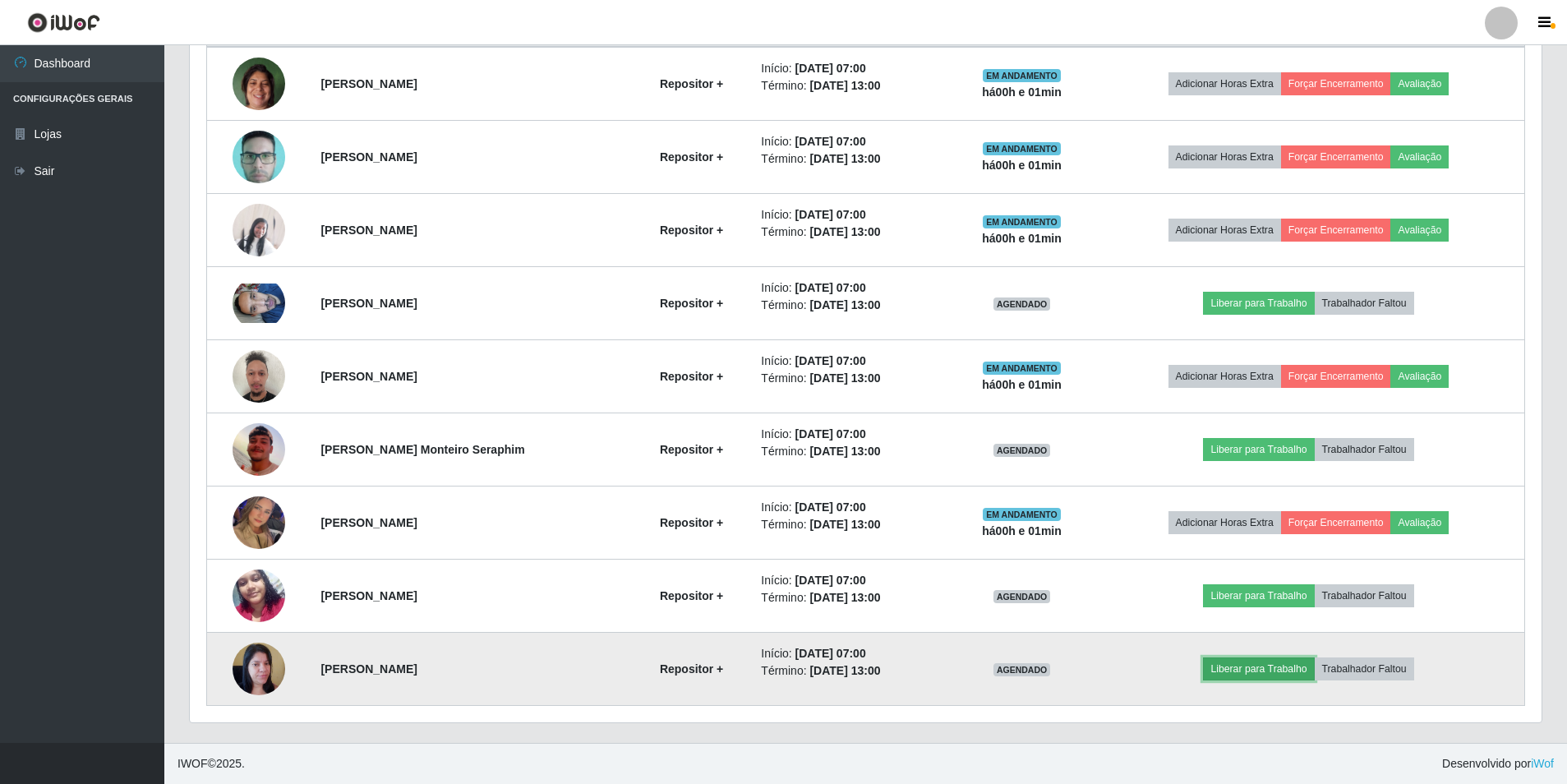
click at [1272, 675] on button "Liberar para Trabalho" at bounding box center [1258, 669] width 111 height 23
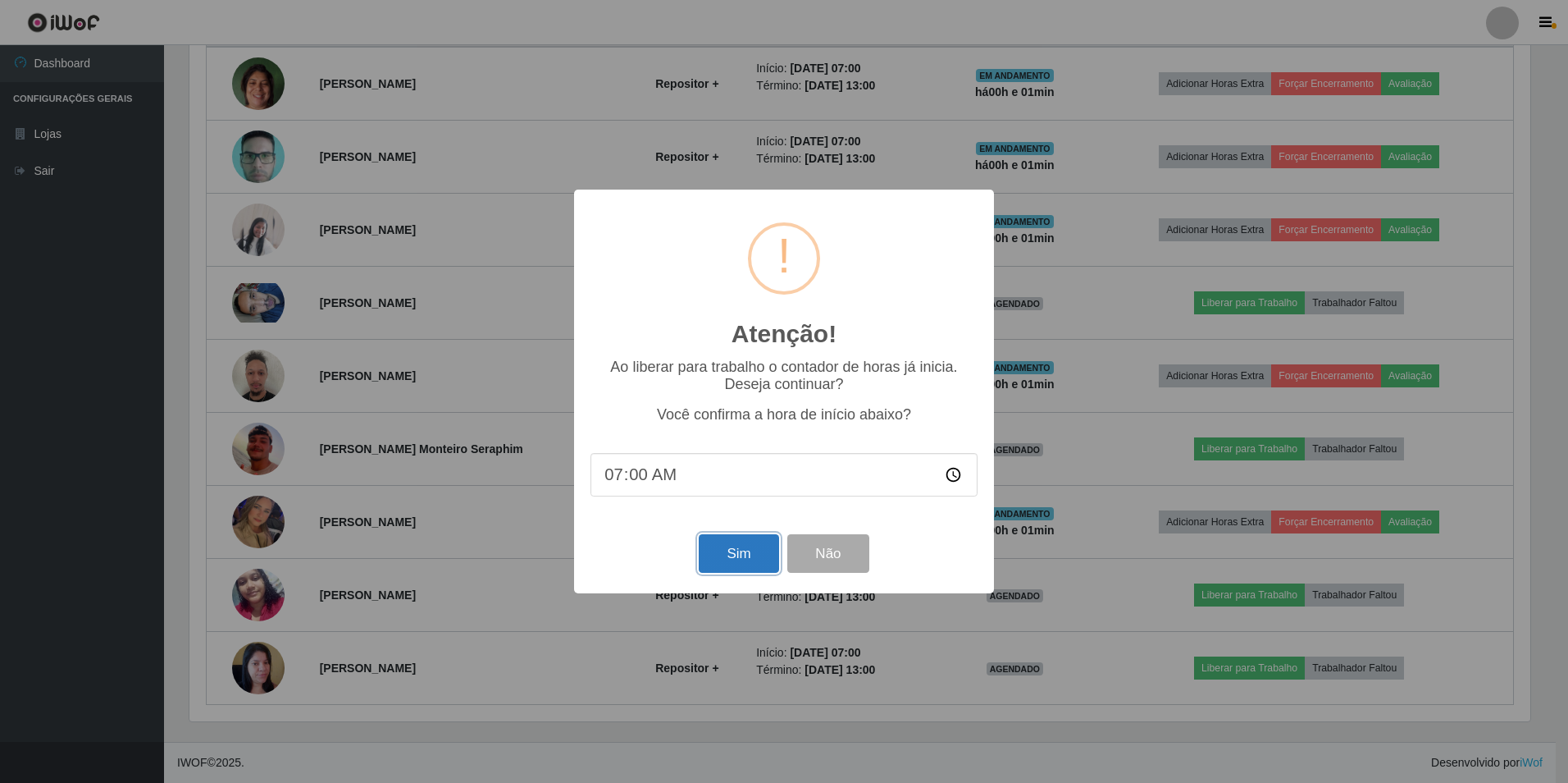
click at [738, 560] on button "Sim" at bounding box center [738, 553] width 80 height 39
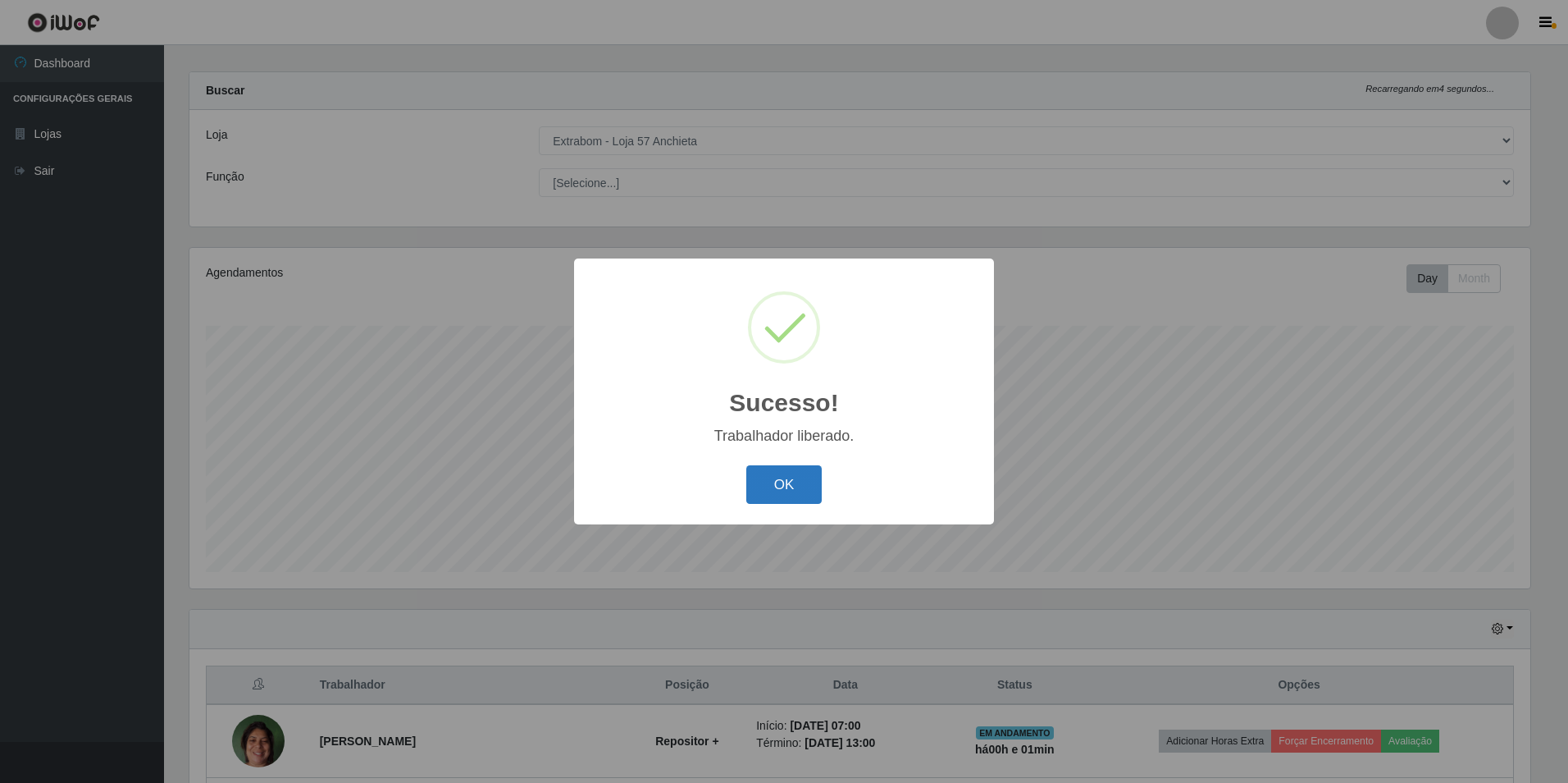
click at [796, 477] on button "OK" at bounding box center [784, 484] width 76 height 39
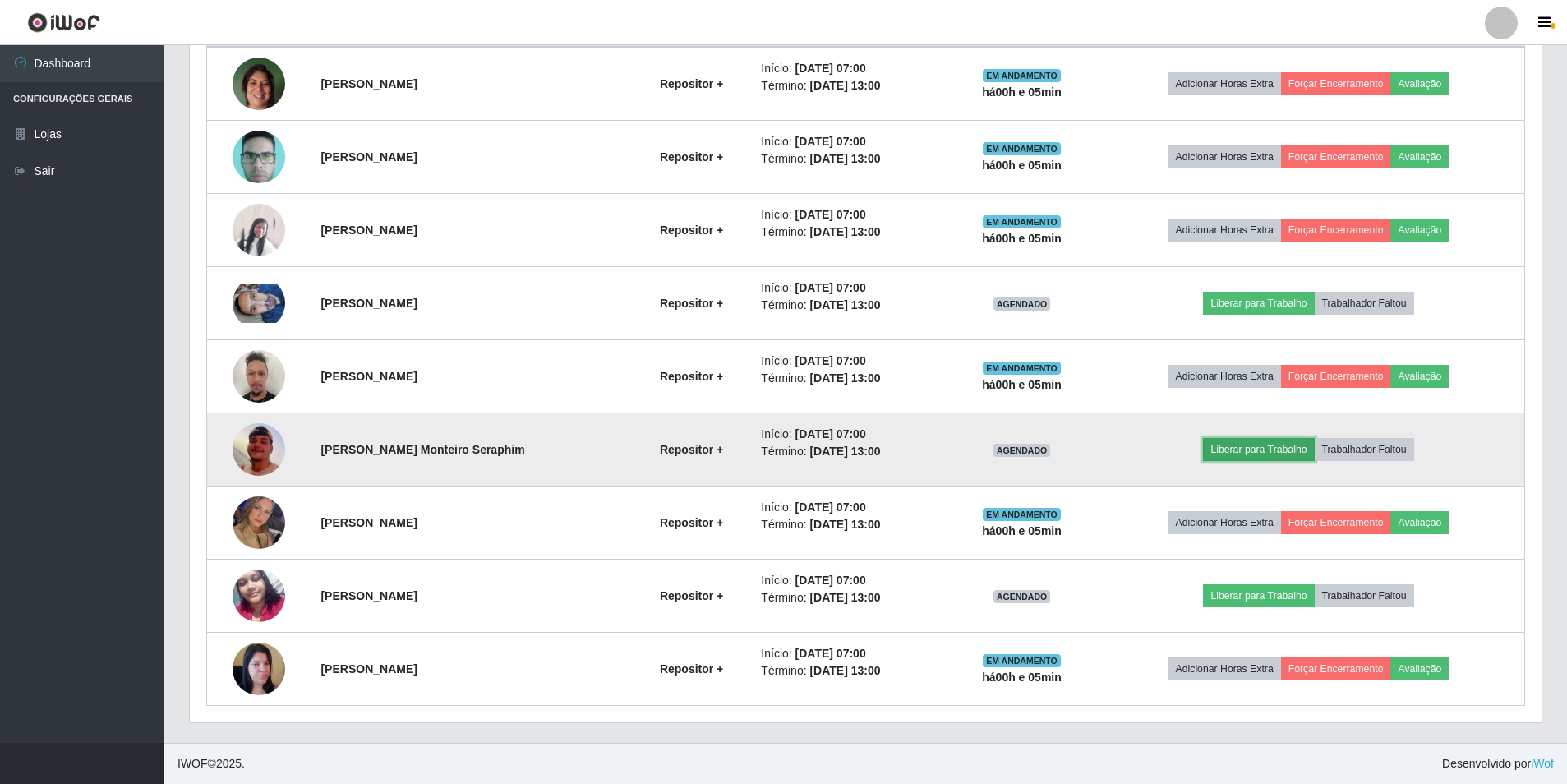
click at [1285, 453] on button "Liberar para Trabalho" at bounding box center [1258, 449] width 111 height 23
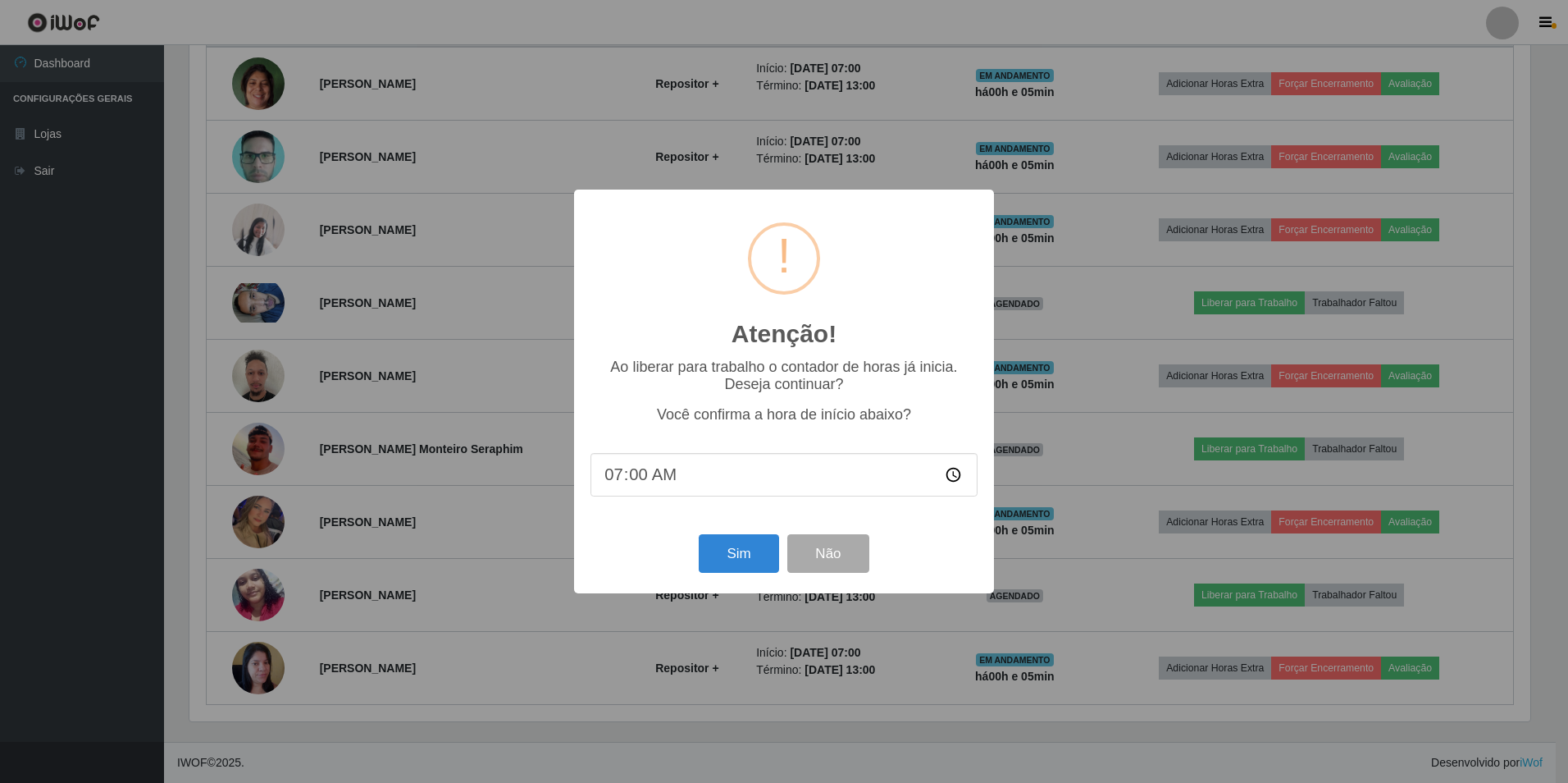
type input "07:05"
click at [735, 563] on button "Sim" at bounding box center [738, 553] width 80 height 39
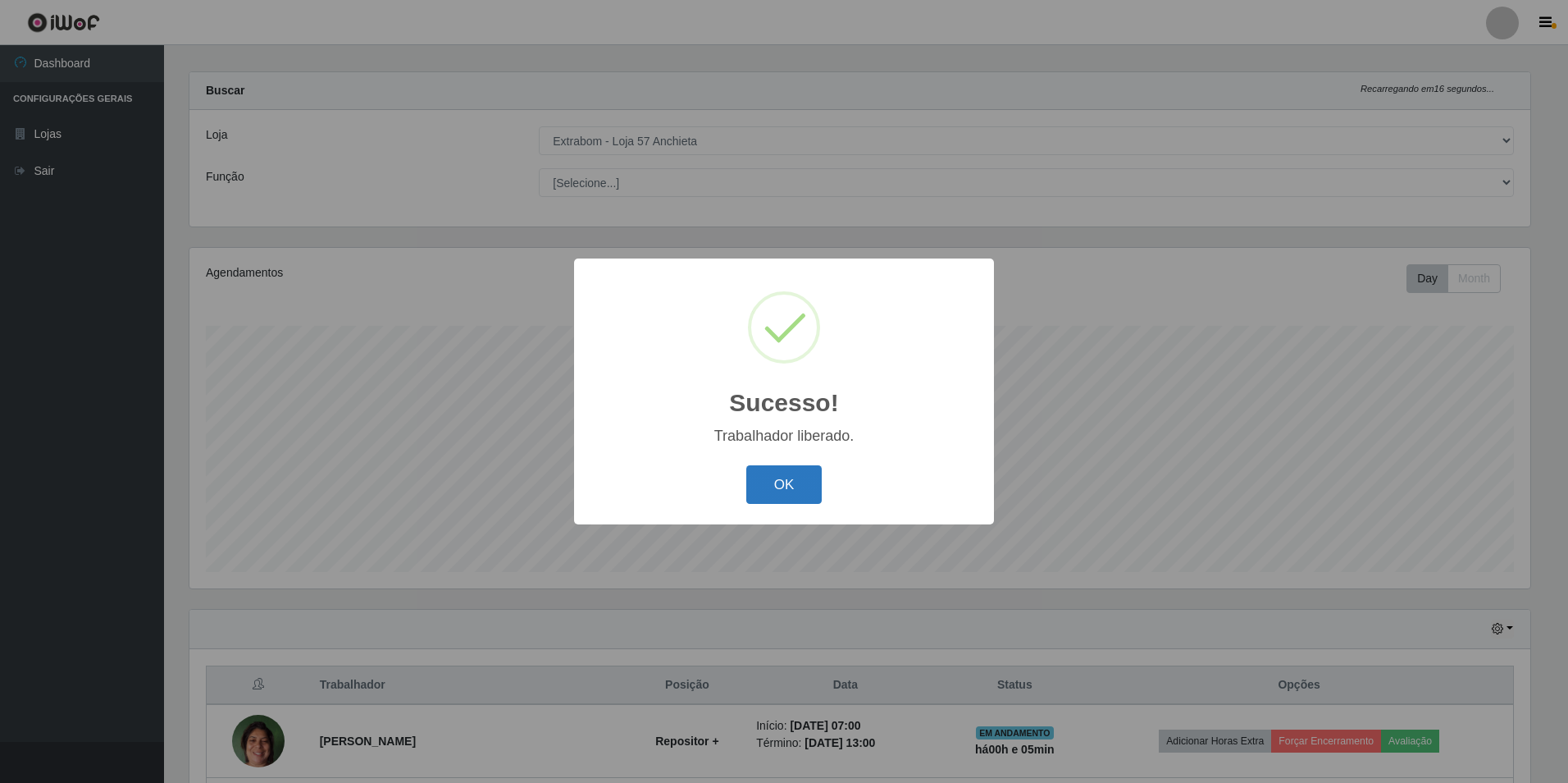
click at [777, 478] on button "OK" at bounding box center [784, 484] width 76 height 39
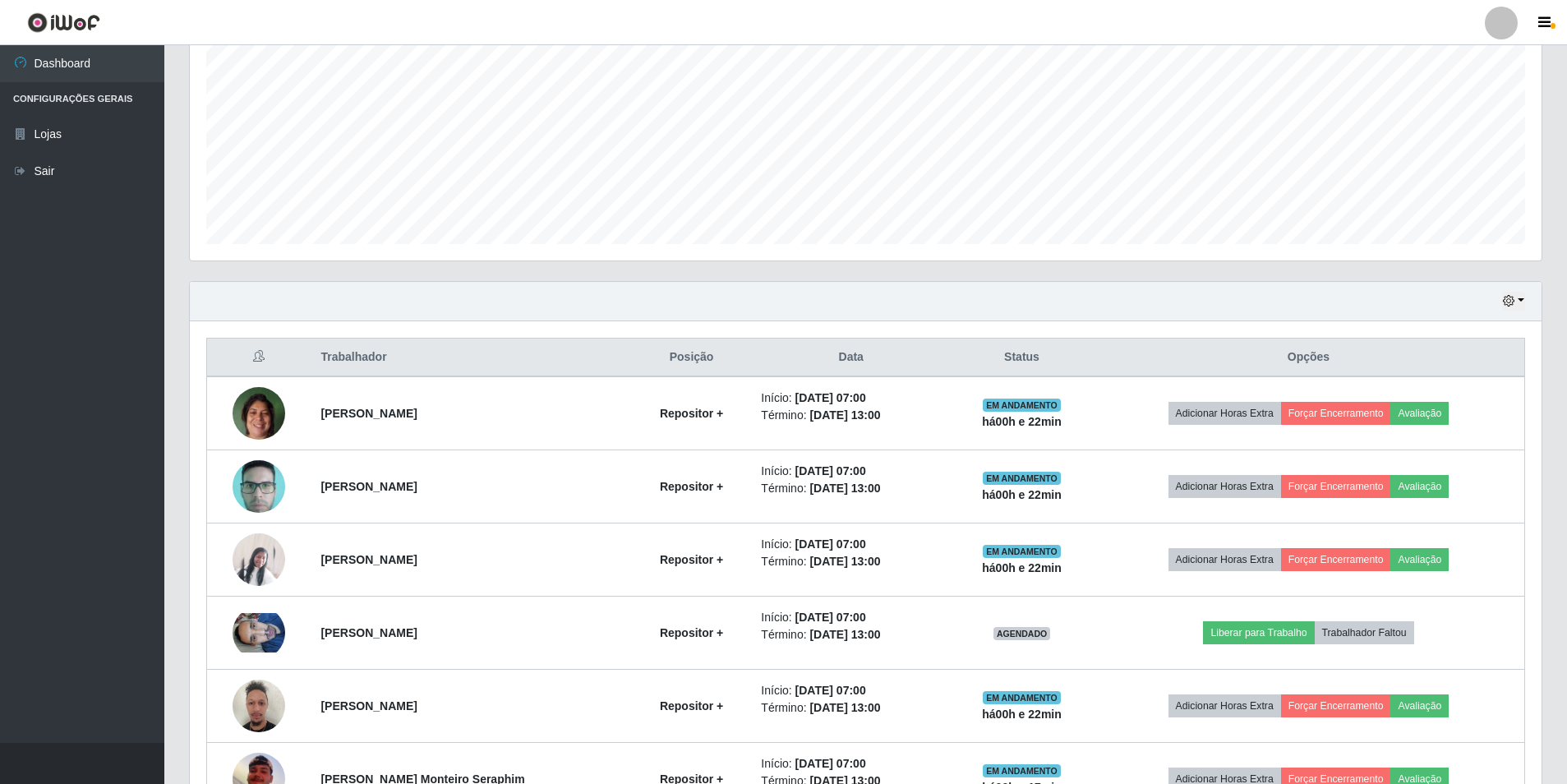
scroll to position [425, 0]
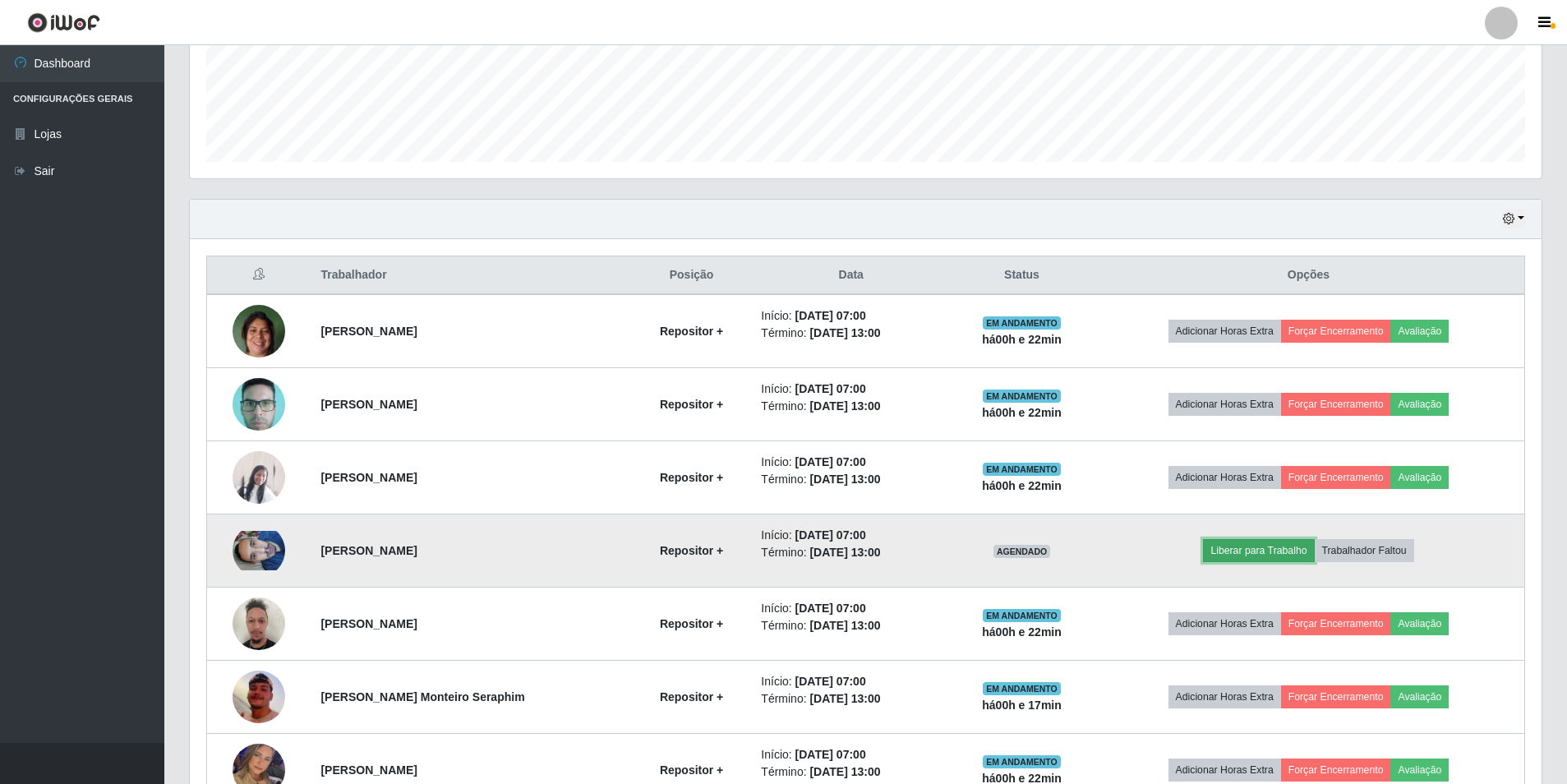
click at [1231, 547] on button "Liberar para Trabalho" at bounding box center [1258, 550] width 111 height 23
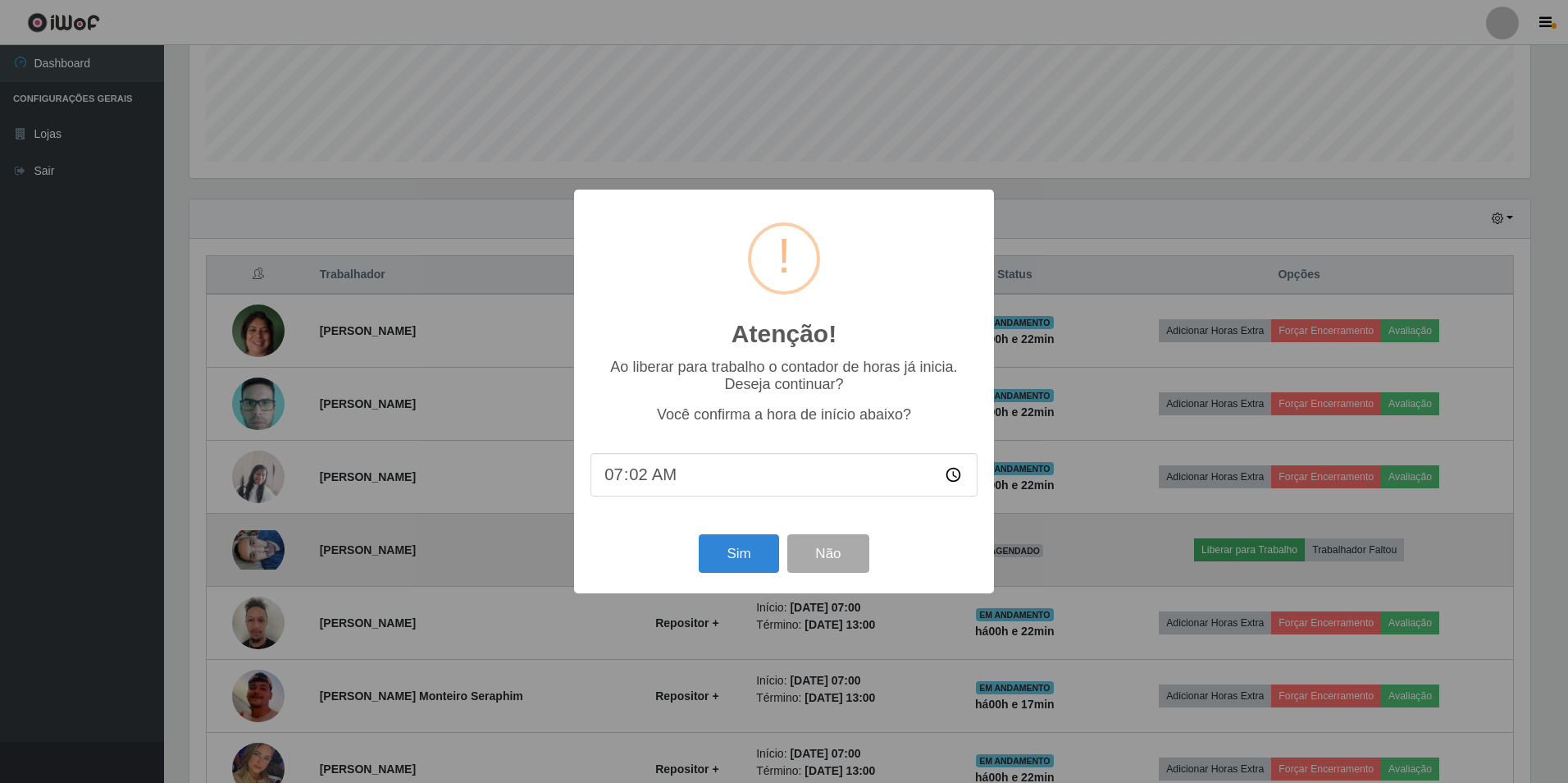
type input "07:22"
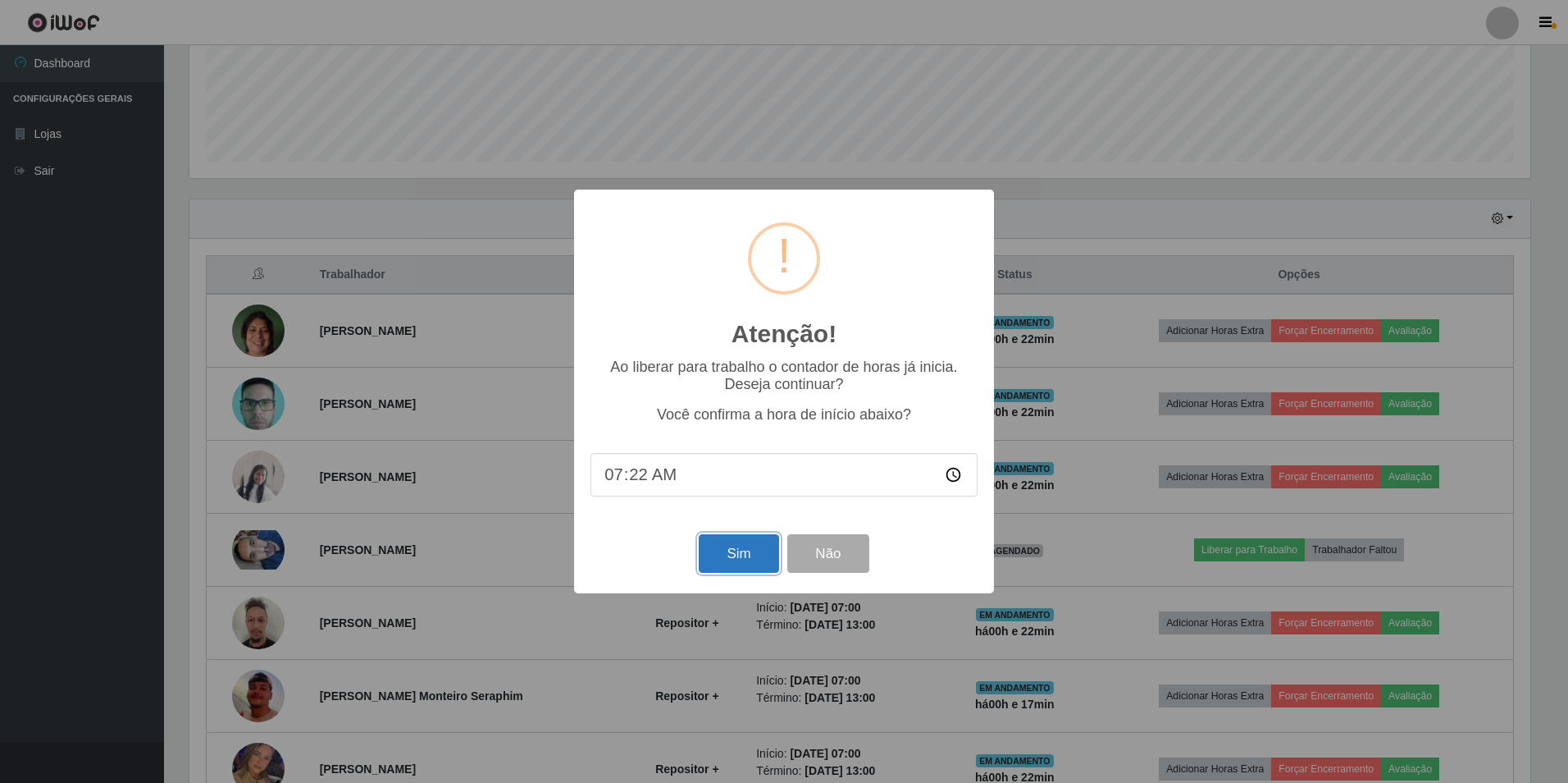
click at [743, 550] on button "Sim" at bounding box center [738, 553] width 80 height 39
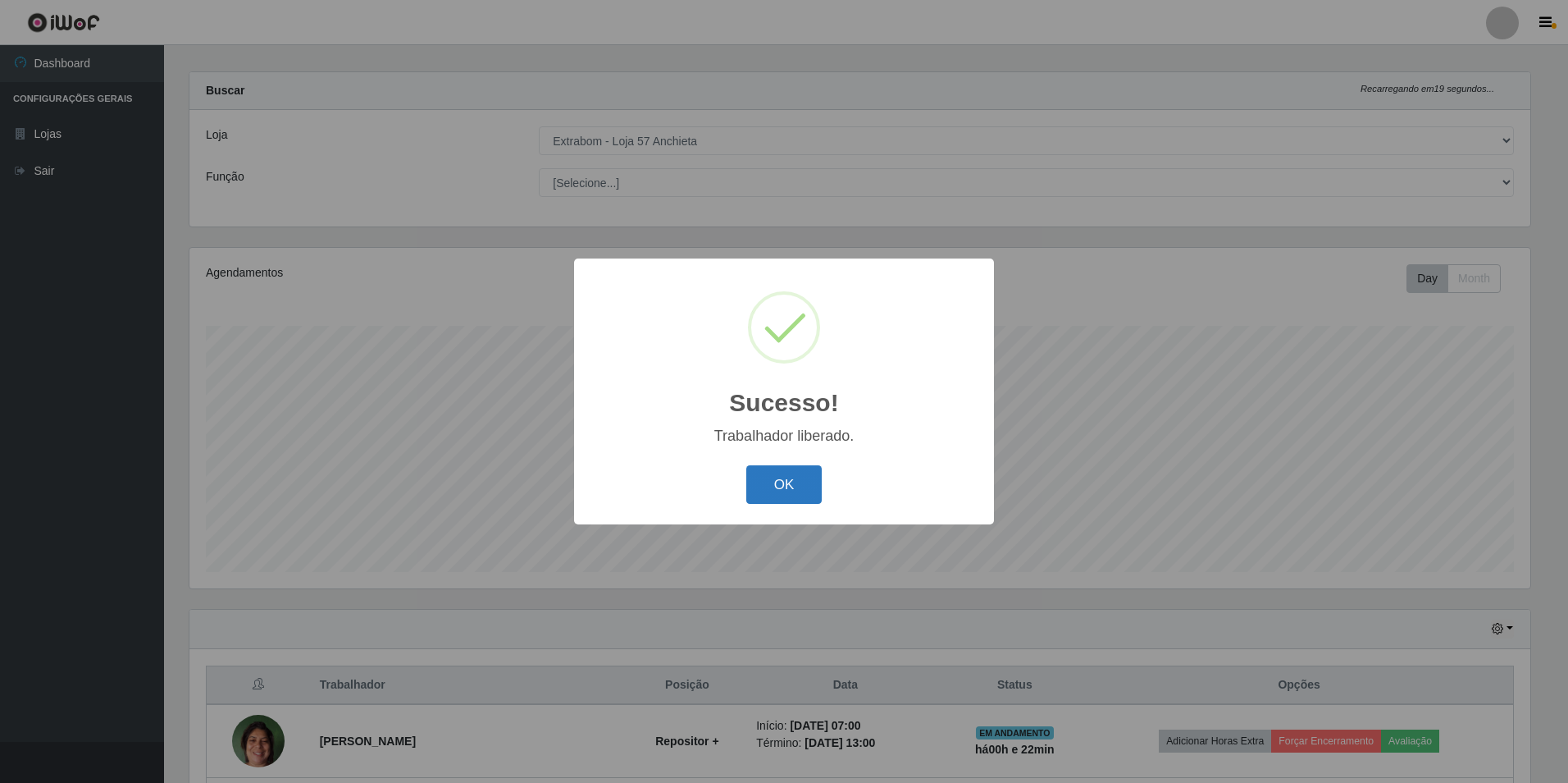
click at [793, 481] on button "OK" at bounding box center [784, 484] width 76 height 39
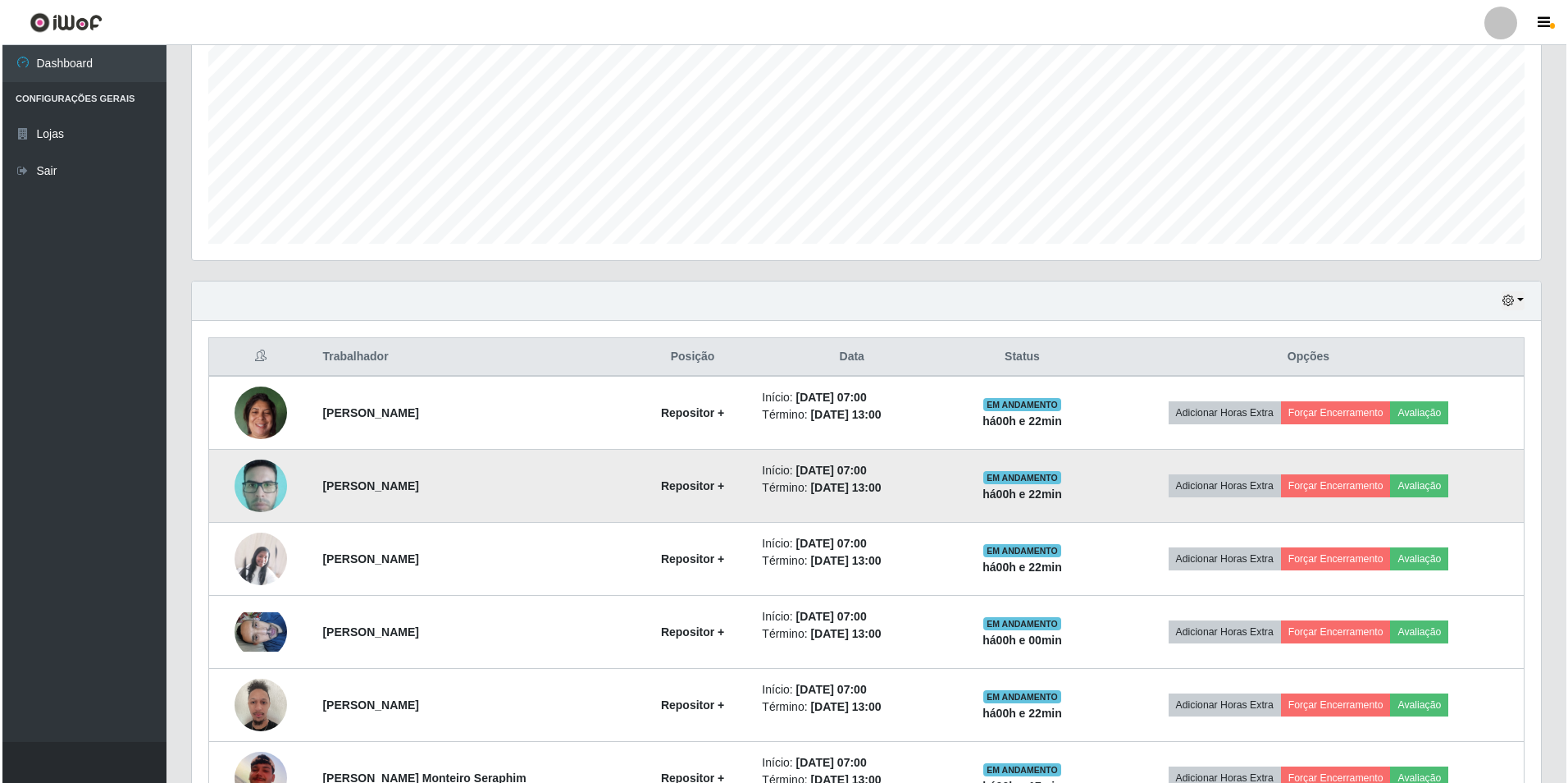
scroll to position [589, 0]
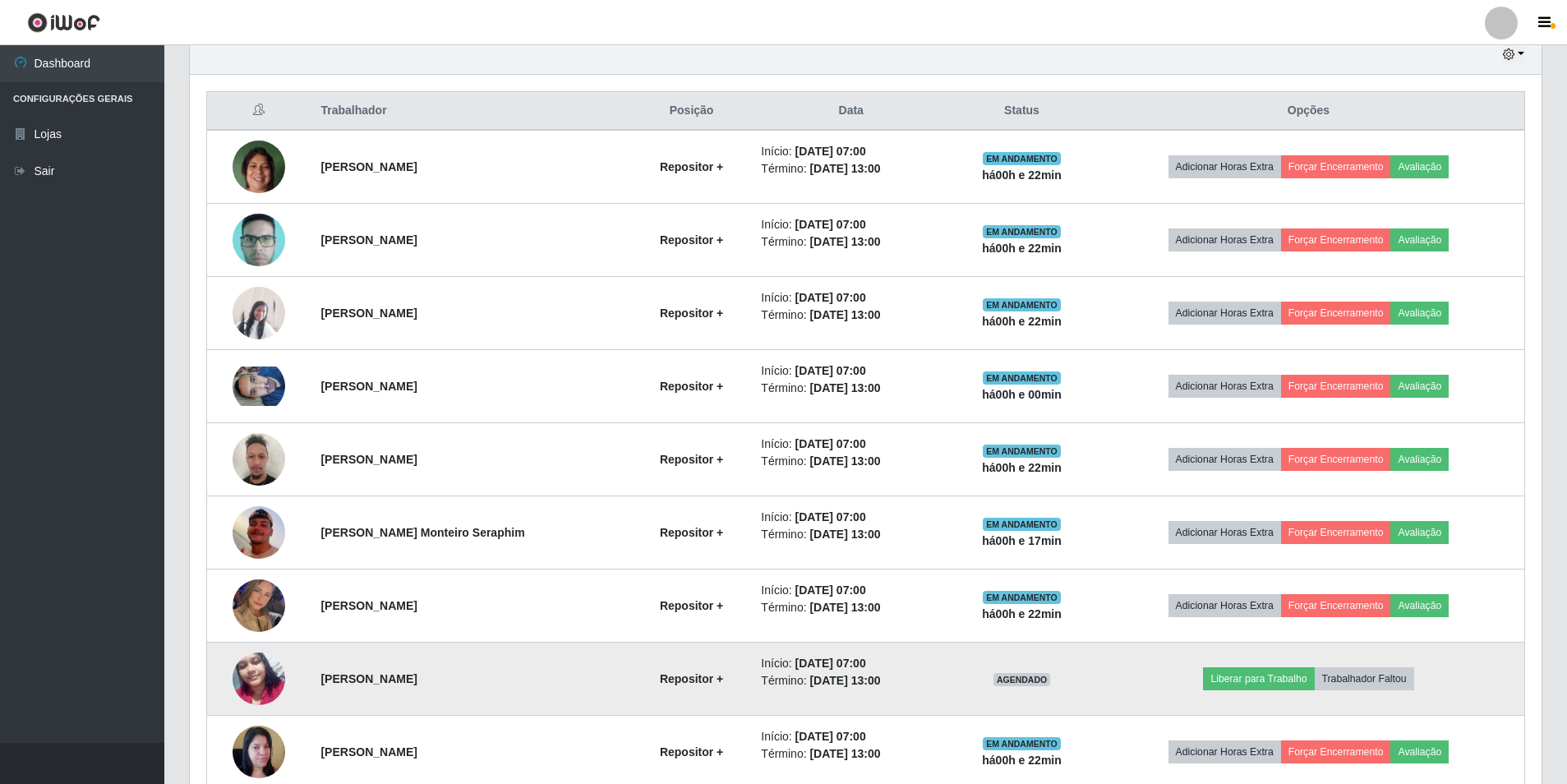
click at [434, 670] on td "[PERSON_NAME]" at bounding box center [470, 679] width 320 height 73
click at [353, 688] on td "[PERSON_NAME]" at bounding box center [470, 679] width 320 height 73
click at [932, 675] on li "Término: [DATE] 13:00" at bounding box center [851, 680] width 180 height 17
click at [374, 664] on td "[PERSON_NAME]" at bounding box center [470, 679] width 320 height 73
click at [372, 678] on strong "[PERSON_NAME]" at bounding box center [368, 679] width 96 height 13
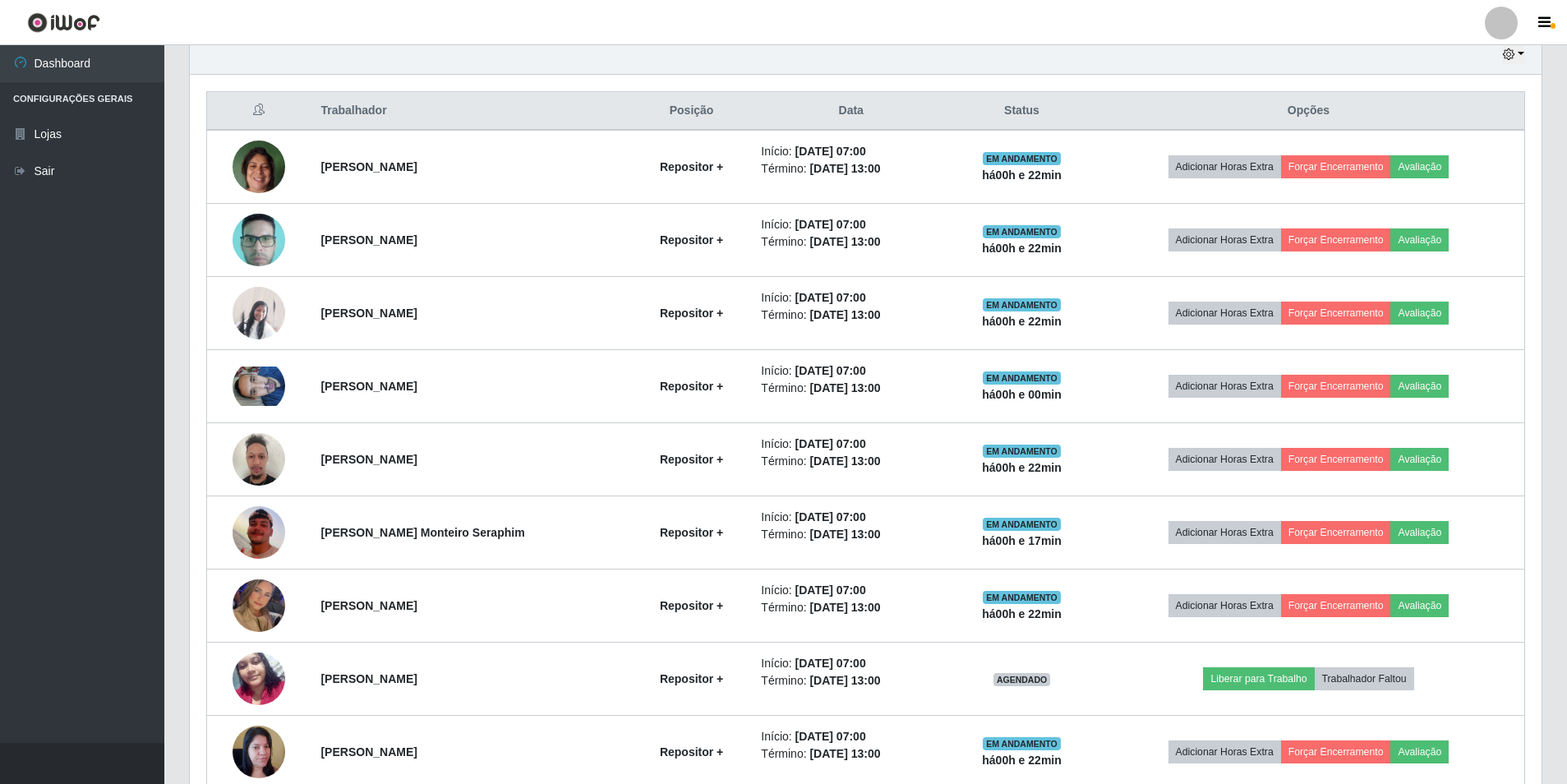
click at [181, 696] on div "Hoje 1 dia 3 dias 1 Semana Não encerrados Trabalhador Posição Data Status Opçõe…" at bounding box center [866, 430] width 1379 height 791
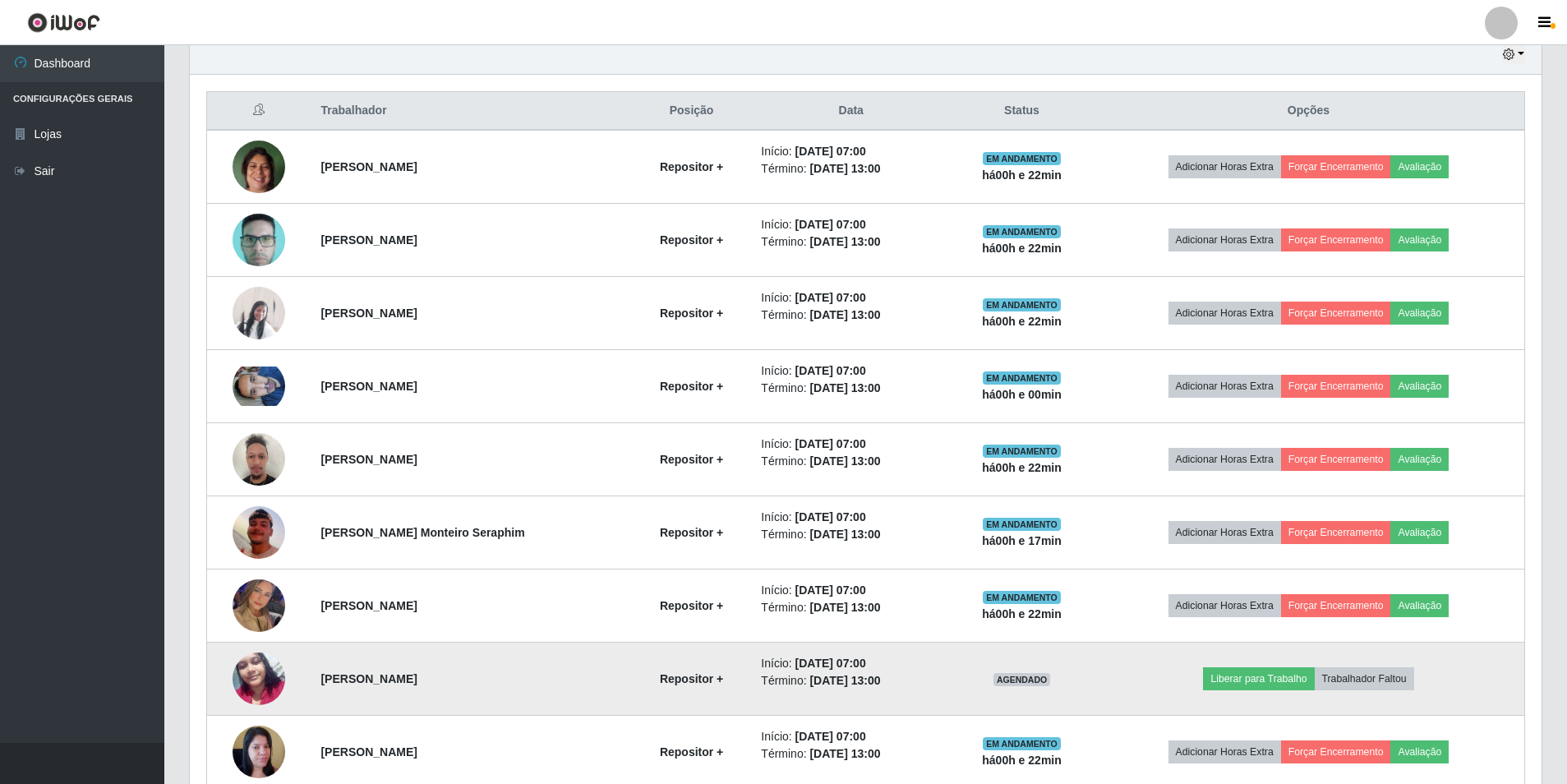
click at [257, 670] on img at bounding box center [259, 678] width 53 height 70
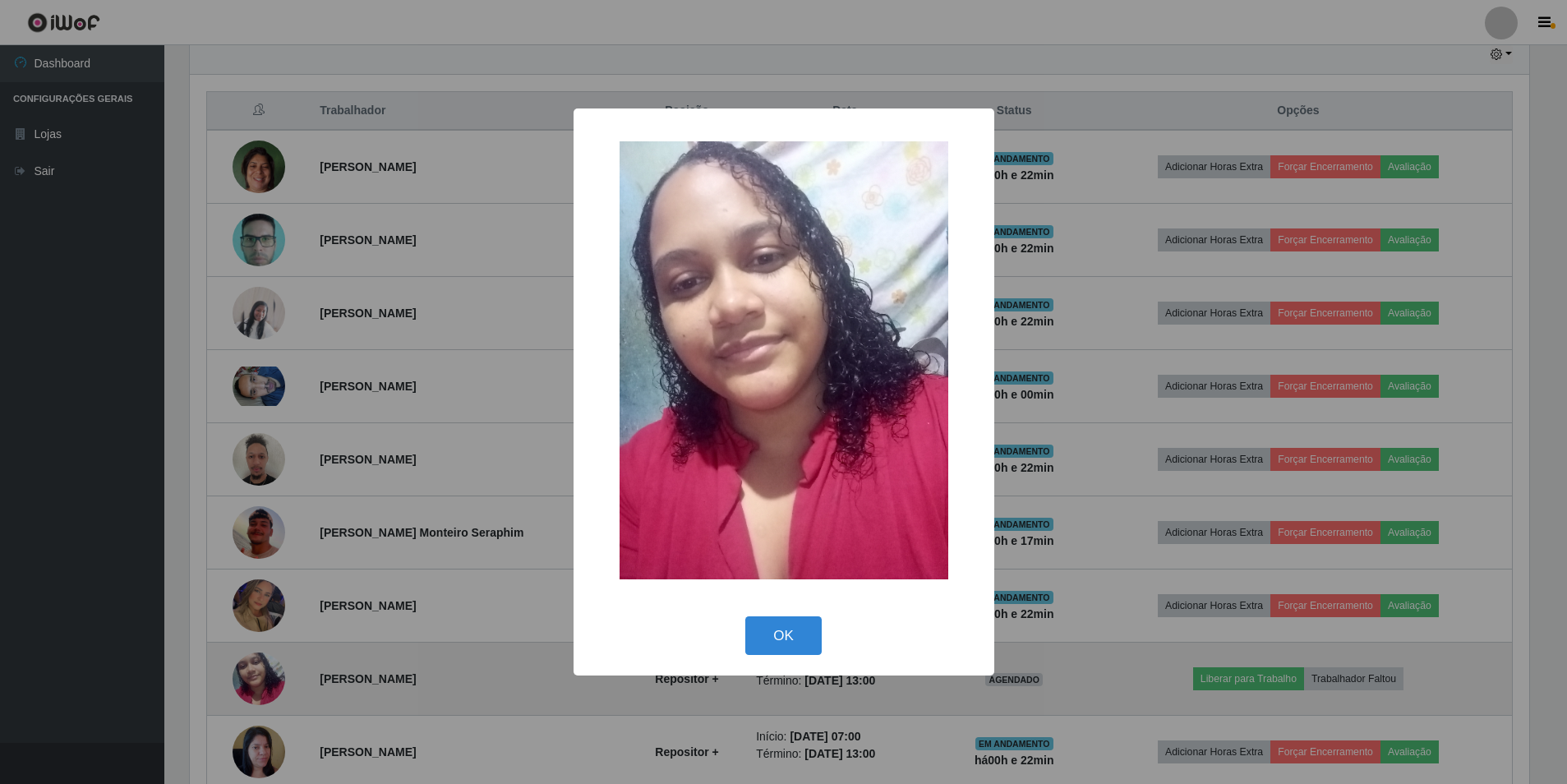
scroll to position [341, 1344]
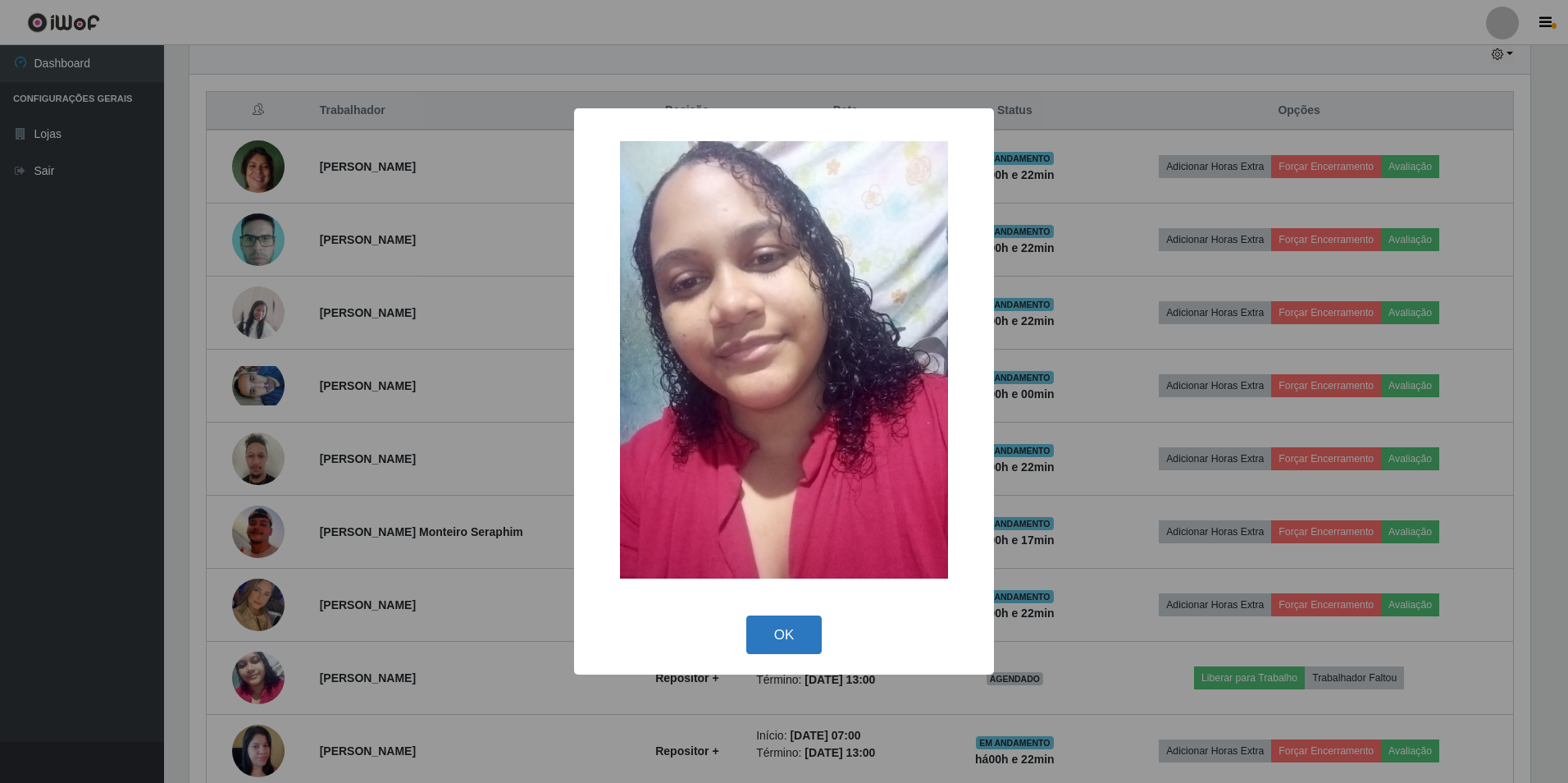
click at [790, 643] on button "OK" at bounding box center [784, 634] width 76 height 39
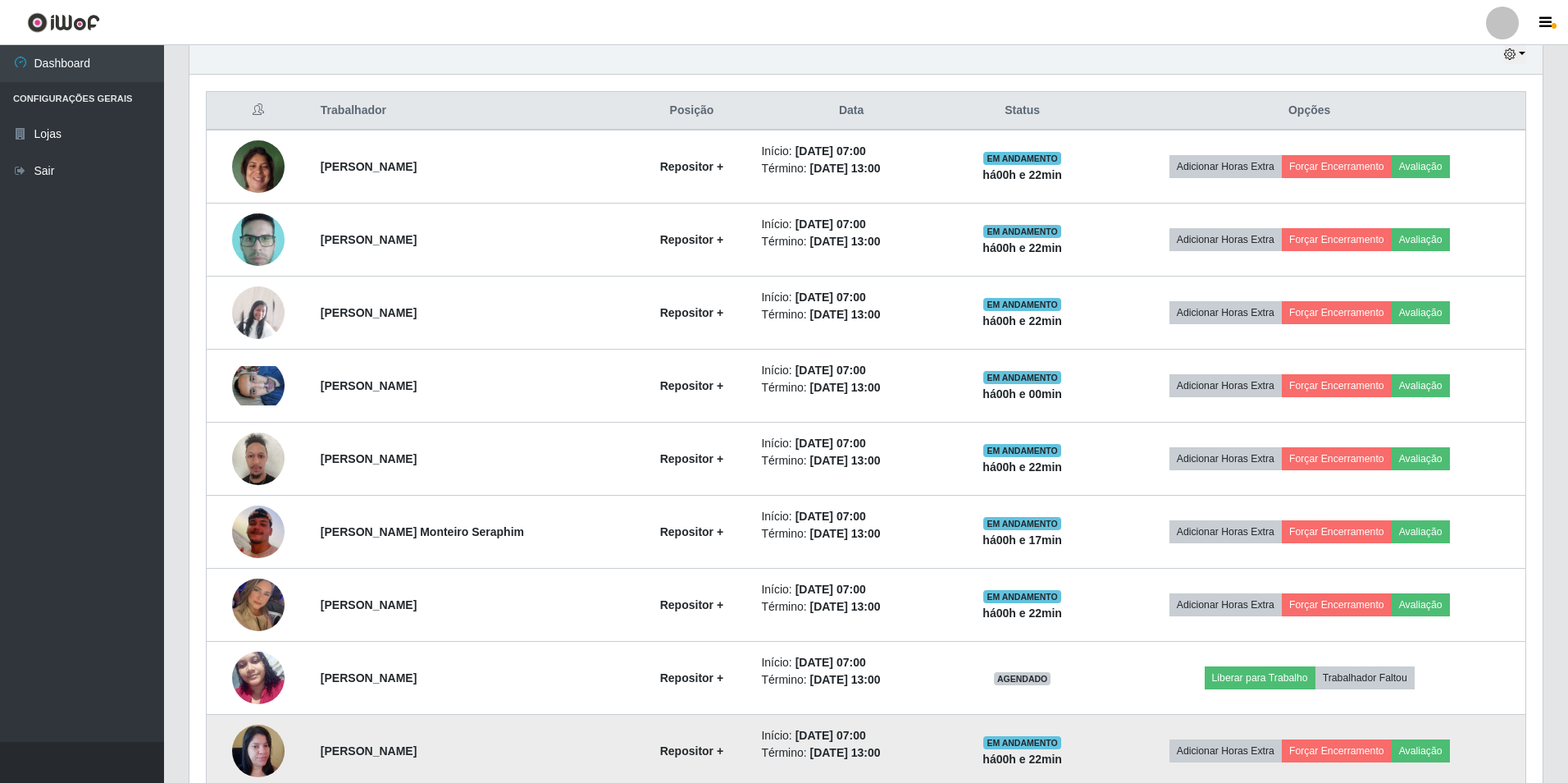
scroll to position [340, 1350]
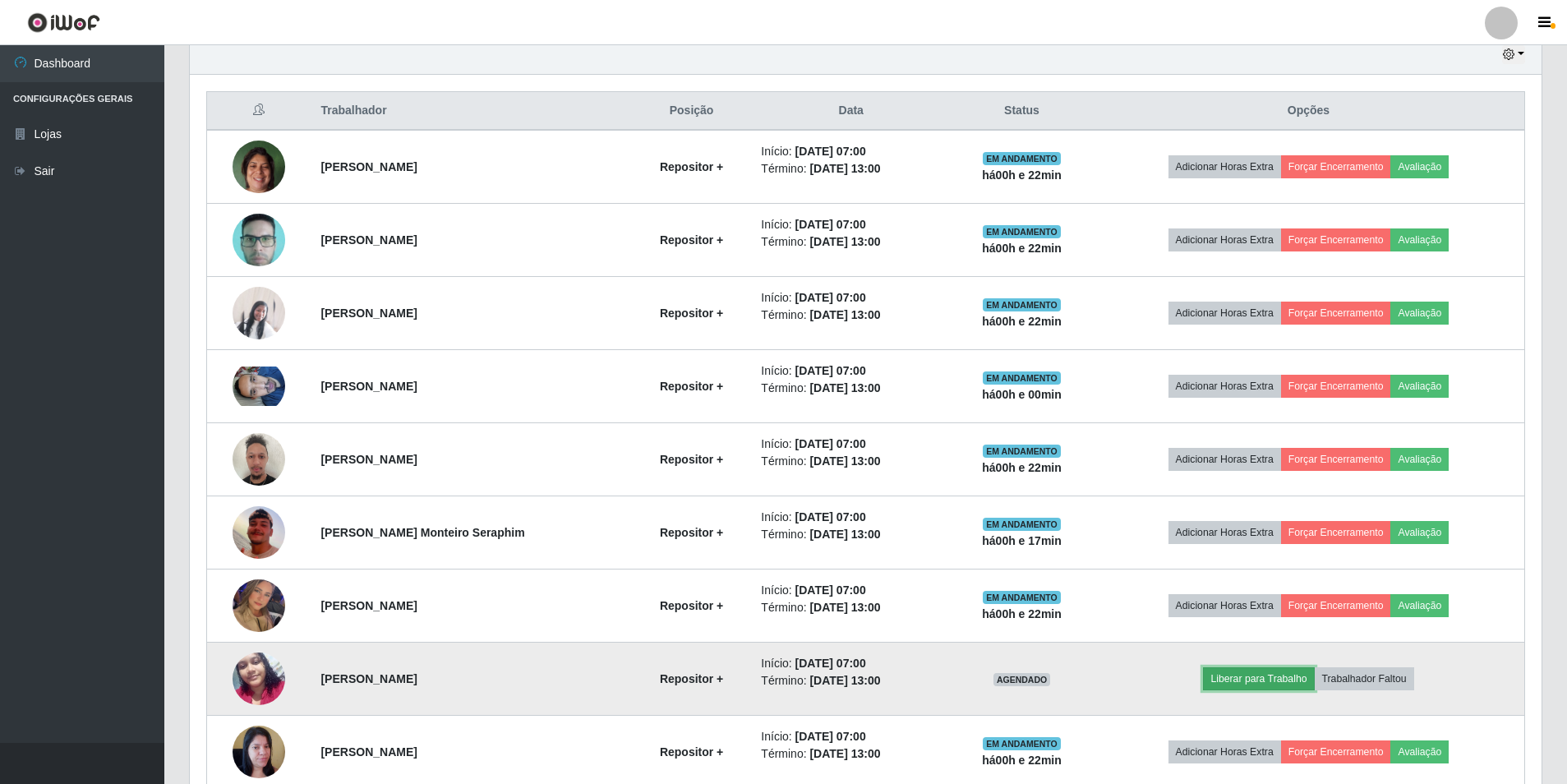
click at [1293, 688] on button "Liberar para Trabalho" at bounding box center [1258, 679] width 111 height 23
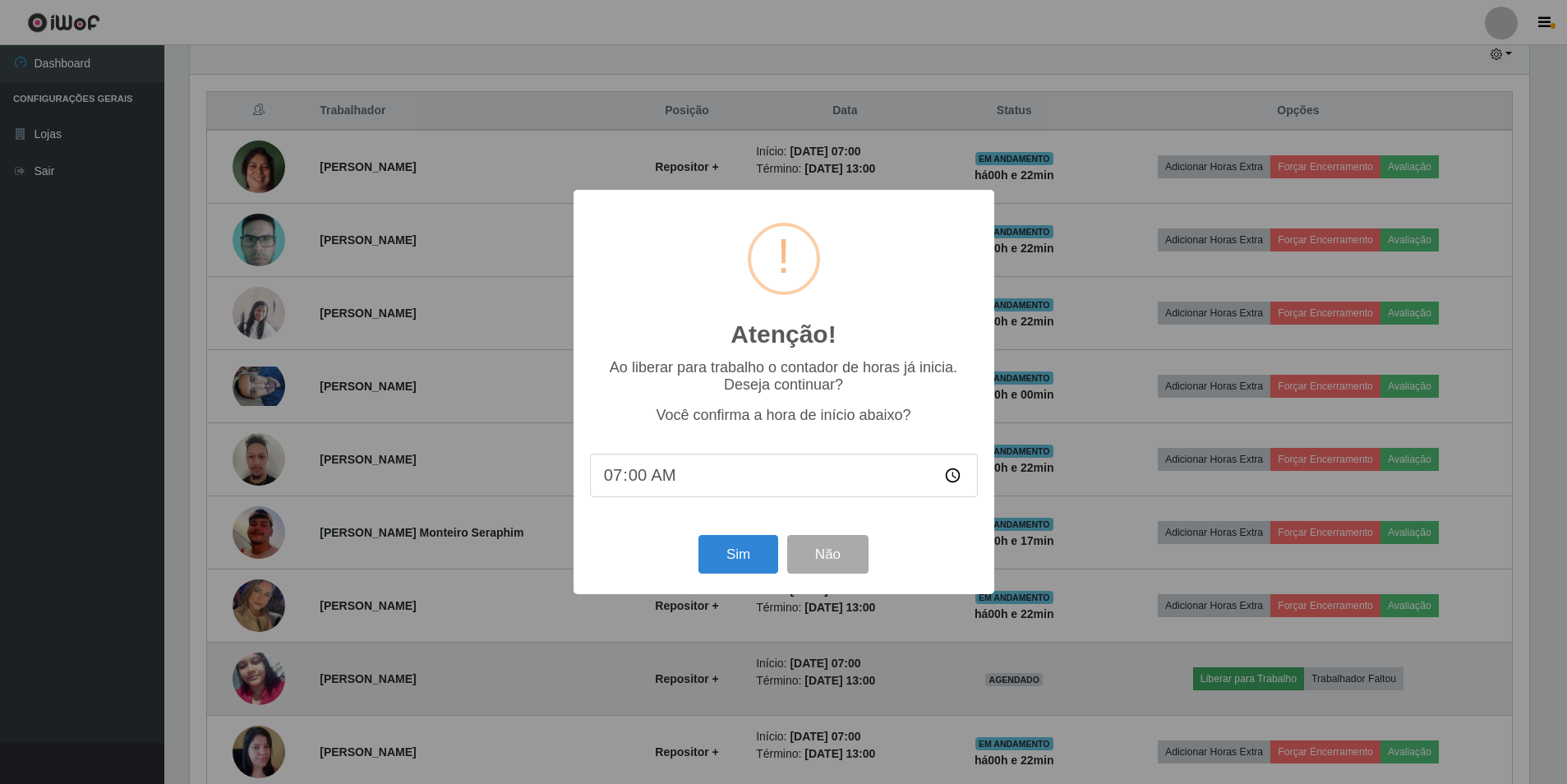
scroll to position [341, 1344]
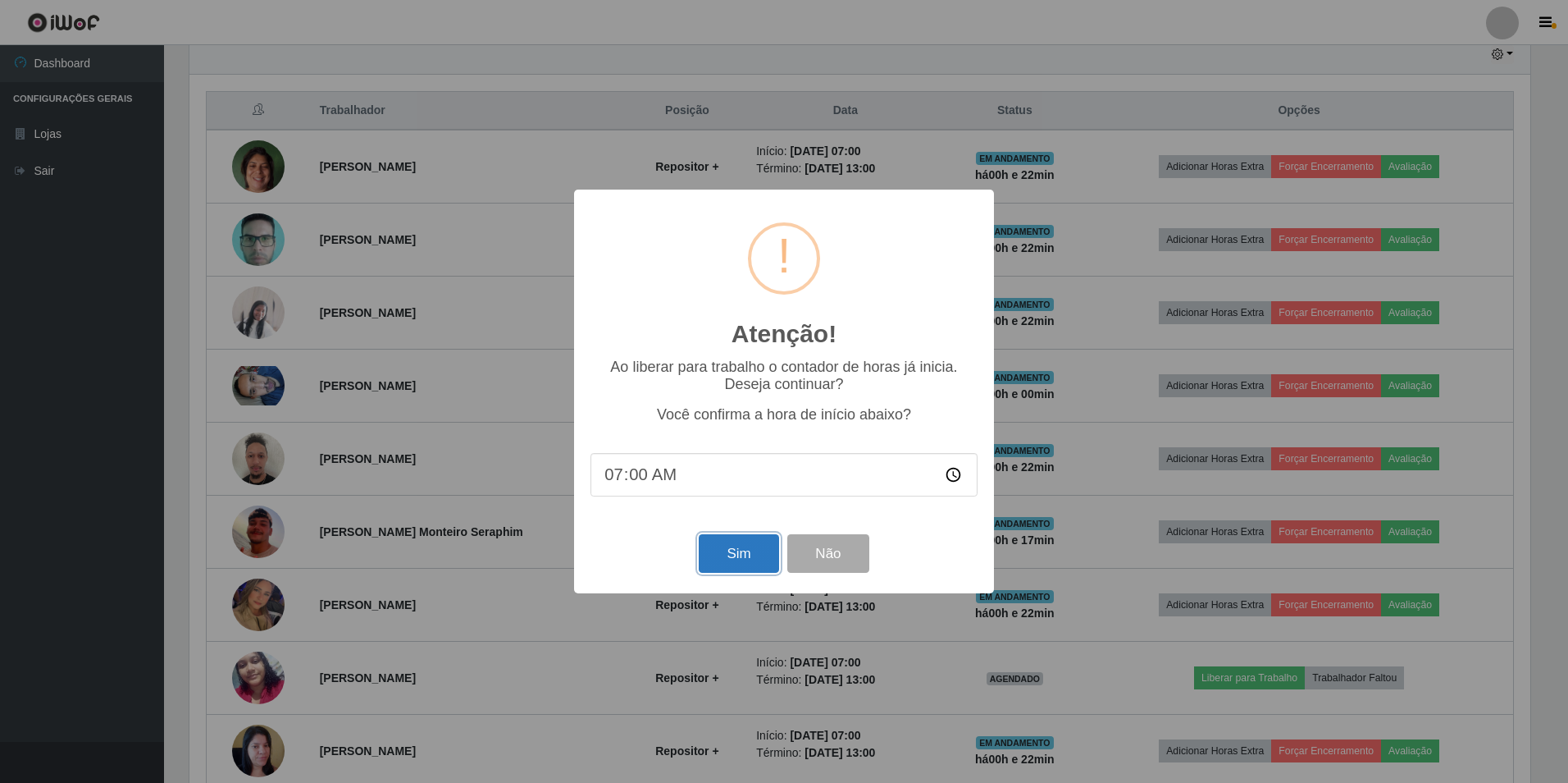
click at [738, 555] on button "Sim" at bounding box center [738, 553] width 80 height 39
